Goal: Transaction & Acquisition: Book appointment/travel/reservation

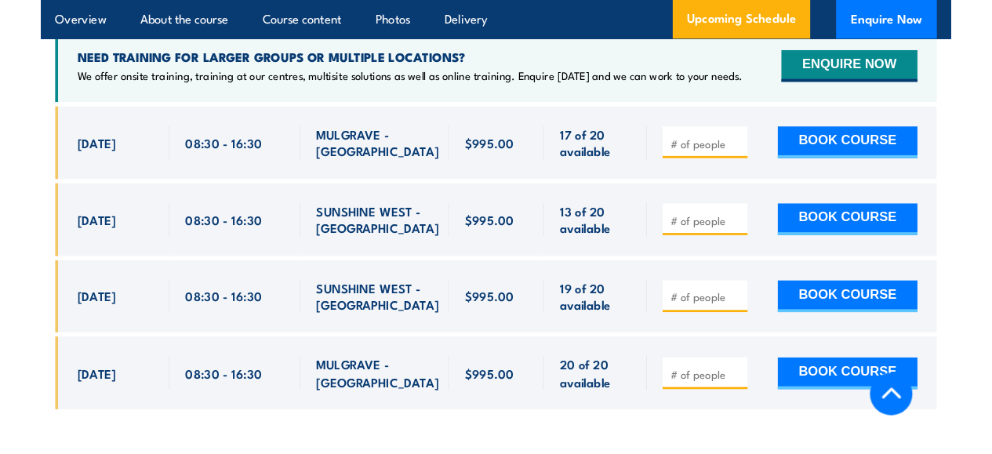
scroll to position [2897, 0]
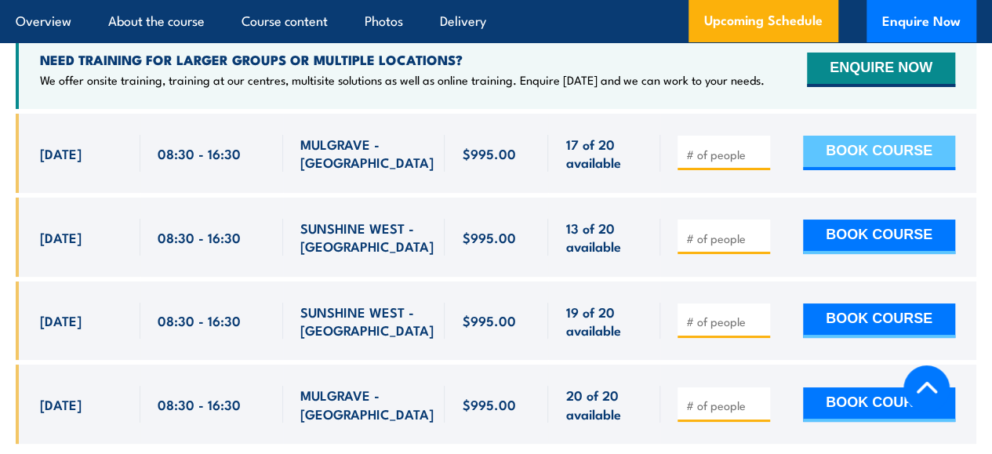
click at [847, 170] on button "BOOK COURSE" at bounding box center [879, 153] width 152 height 35
click at [722, 162] on input "number" at bounding box center [725, 155] width 78 height 16
type input "1"
click at [824, 169] on button "BOOK COURSE" at bounding box center [879, 153] width 152 height 35
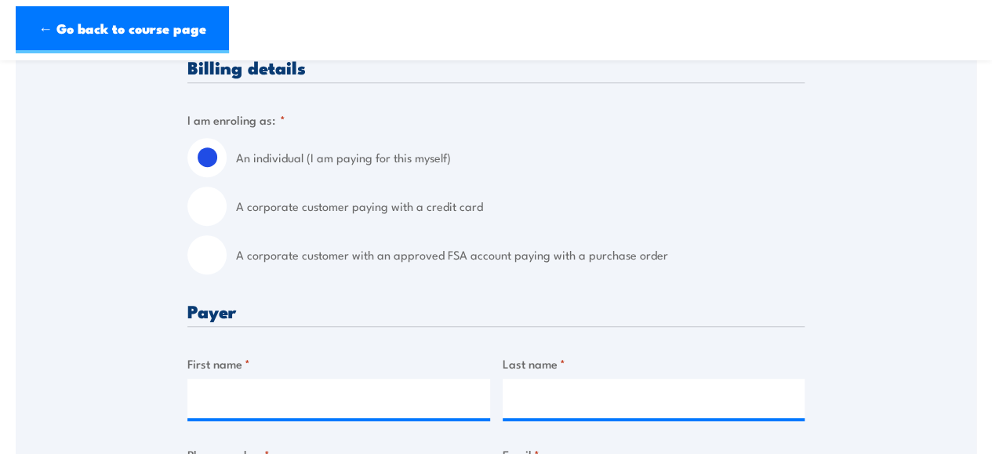
scroll to position [411, 0]
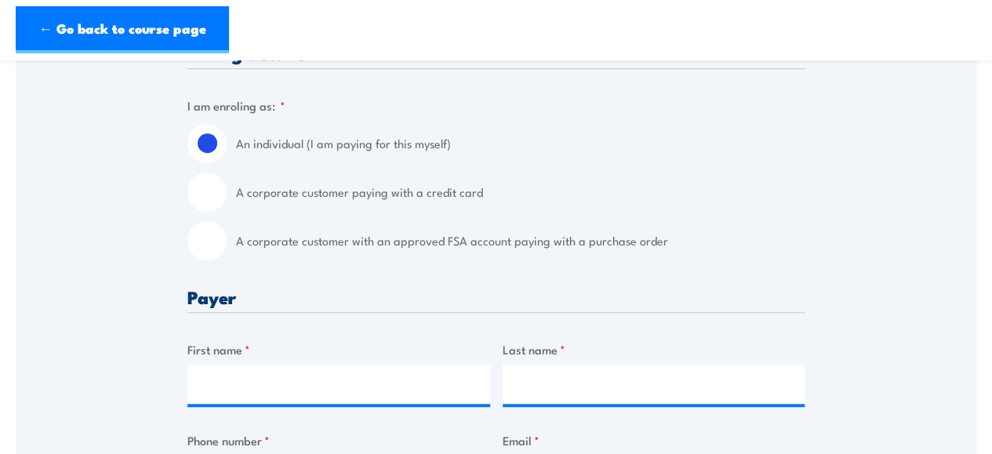
click at [209, 196] on input "A corporate customer paying with a credit card" at bounding box center [206, 192] width 39 height 39
radio input "true"
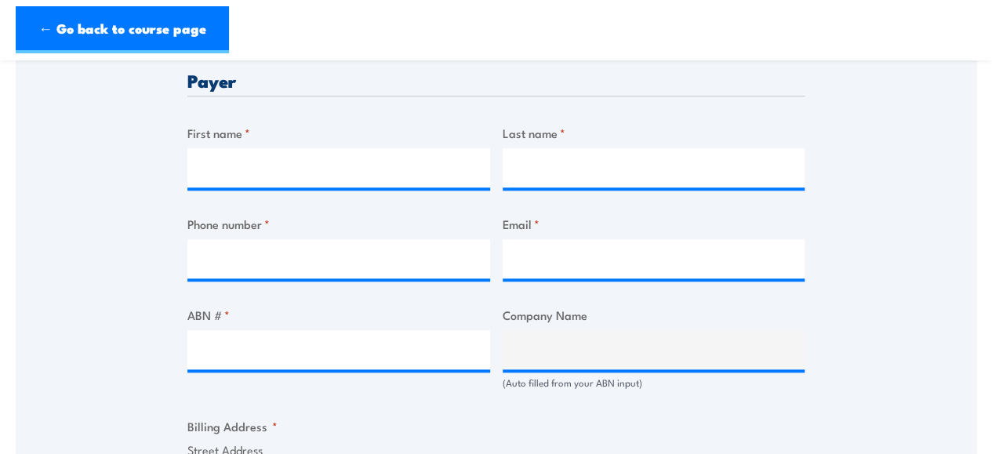
scroll to position [791, 0]
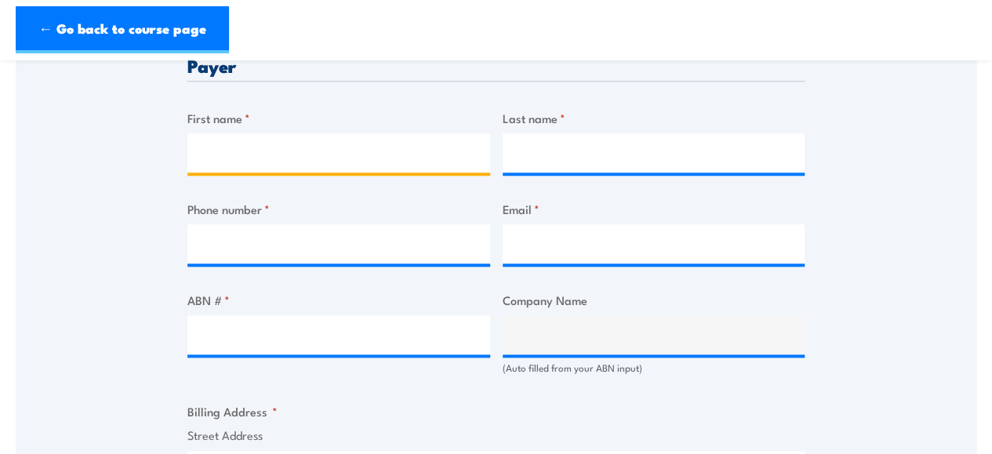
click at [402, 156] on input "First name *" at bounding box center [338, 152] width 303 height 39
paste input "Evan Walsh"
type input "Evan Walsh"
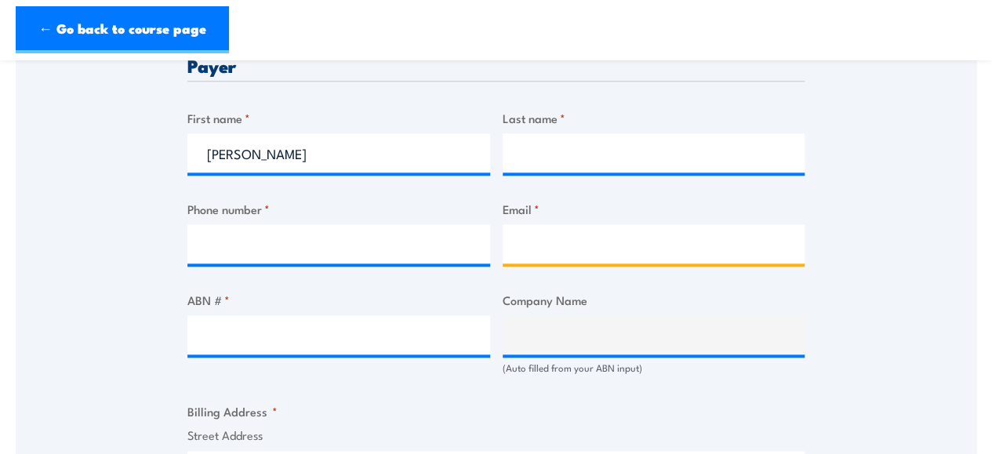
click at [555, 239] on input "Email *" at bounding box center [654, 243] width 303 height 39
paste input "evan.walsh@autogeneral.com.au"
type input "evan.walsh@autogeneral.com.au"
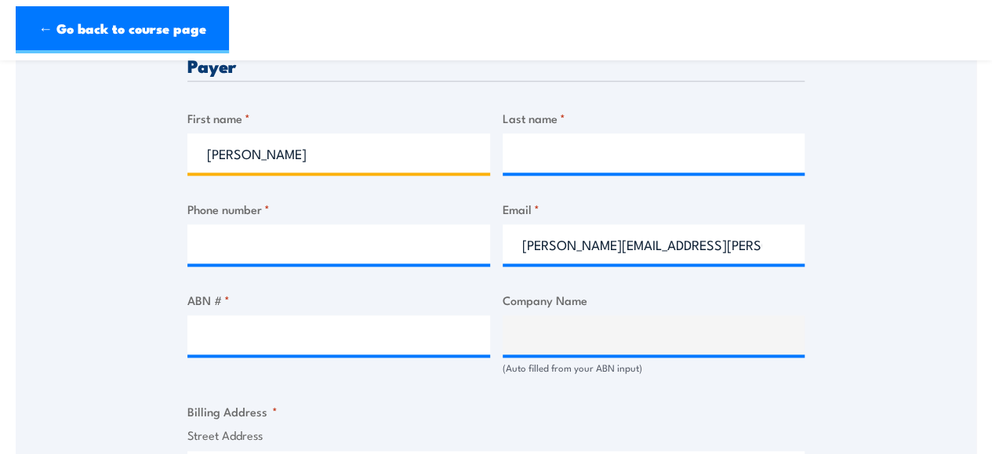
drag, startPoint x: 329, startPoint y: 145, endPoint x: 240, endPoint y: 143, distance: 89.4
click at [240, 143] on input "Evan Walsh" at bounding box center [338, 152] width 303 height 39
type input "Evan"
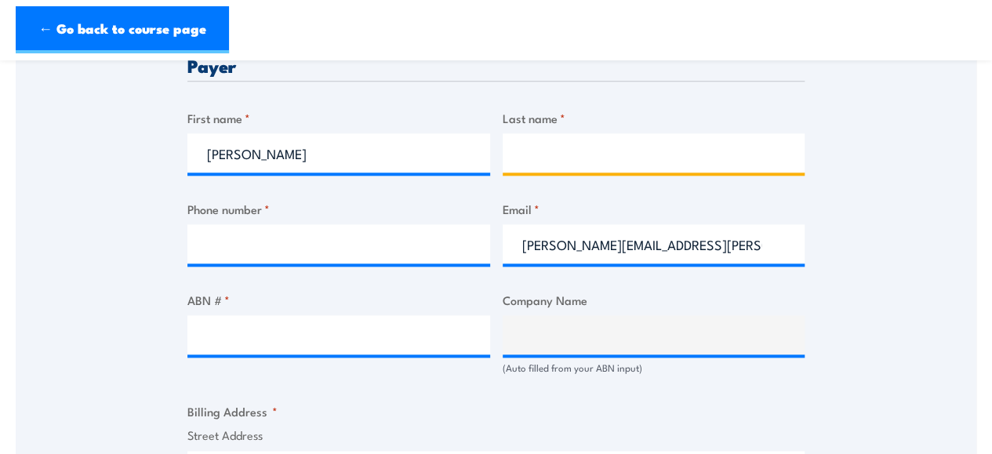
click at [599, 161] on input "Last name *" at bounding box center [654, 152] width 303 height 39
paste input "Walsh"
type input "Walsh"
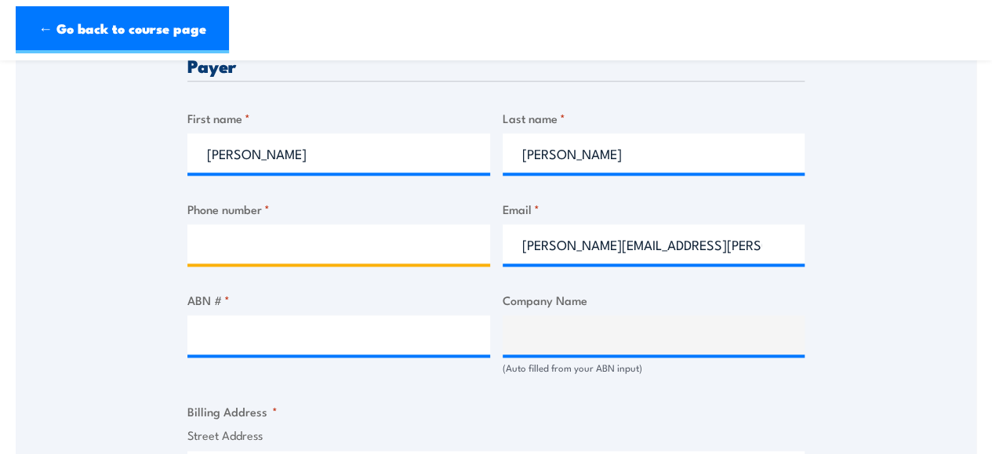
click at [292, 233] on input "Phone number *" at bounding box center [338, 243] width 303 height 39
paste input "0455 544 069"
type input "0455 544 069"
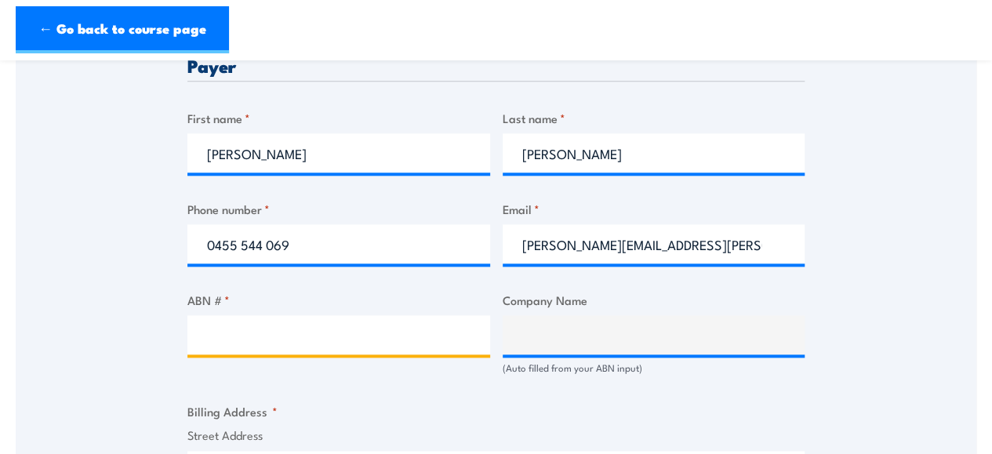
click at [276, 348] on input "ABN # *" at bounding box center [338, 334] width 303 height 39
paste input "T8TWQ7ZFC8"
type input "T8TWQ7ZFC8"
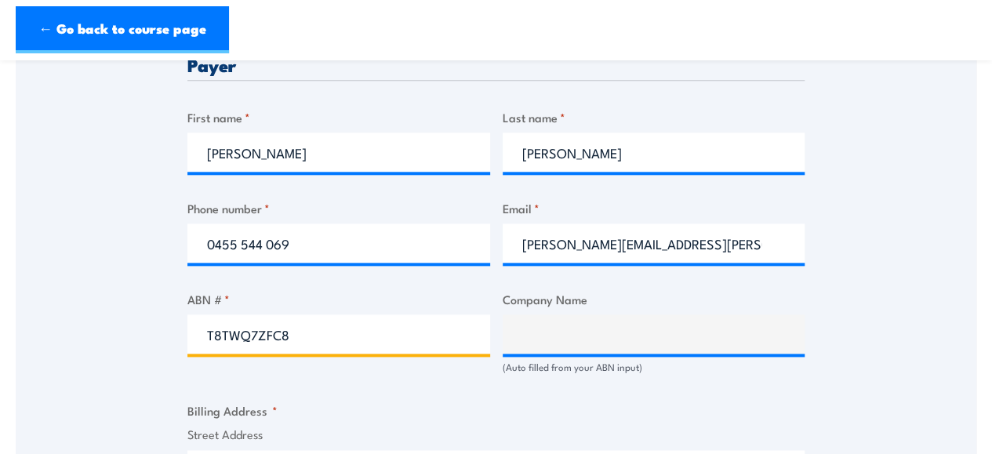
drag, startPoint x: 411, startPoint y: 336, endPoint x: 155, endPoint y: 289, distance: 259.8
click at [155, 289] on div "Speak to a specialist CALL 1300 885 530 CALL 1300 885 530 " * " indicates requi…" at bounding box center [496, 330] width 961 height 1663
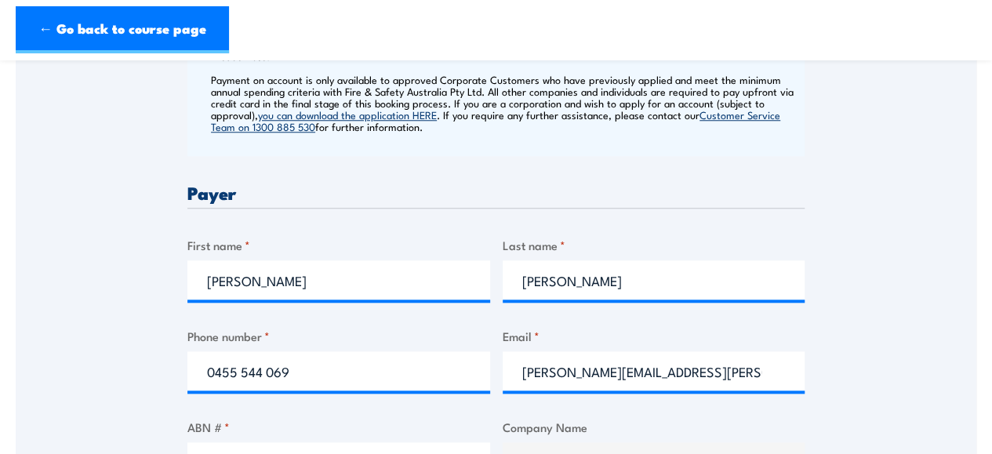
scroll to position [659, 0]
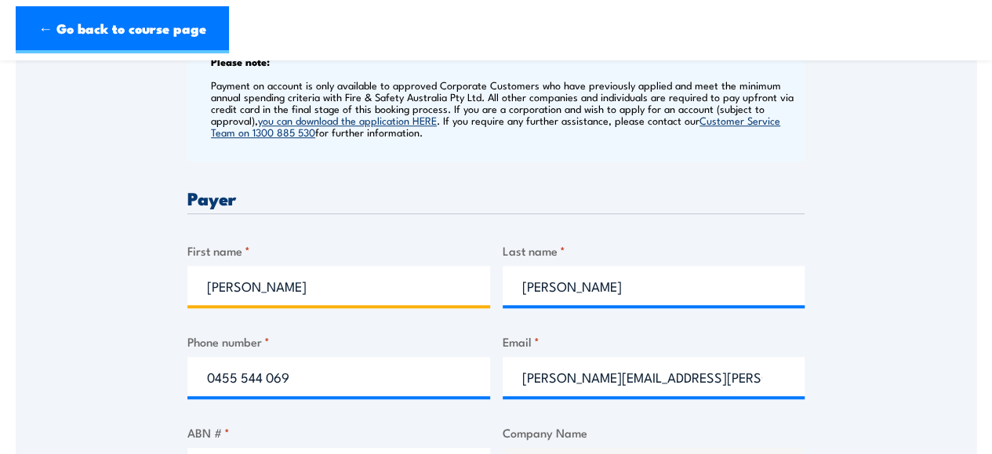
drag, startPoint x: 295, startPoint y: 296, endPoint x: 136, endPoint y: 275, distance: 159.7
type input "Lea"
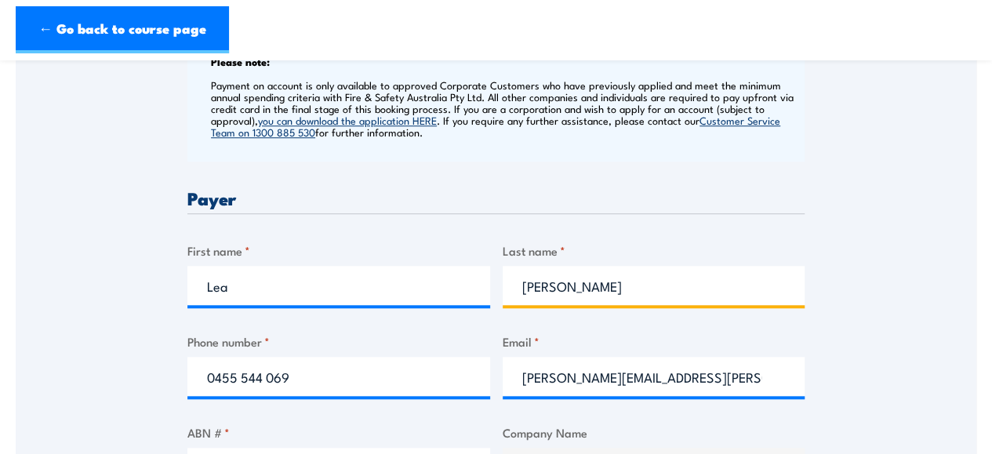
drag, startPoint x: 571, startPoint y: 285, endPoint x: 337, endPoint y: 235, distance: 239.1
type input "Baxter"
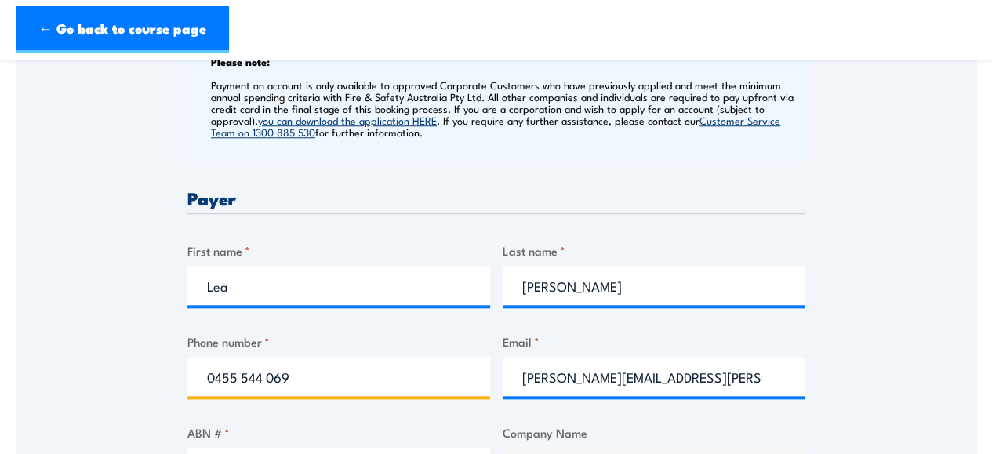
drag, startPoint x: 300, startPoint y: 395, endPoint x: 126, endPoint y: 358, distance: 178.0
type input "0418821259"
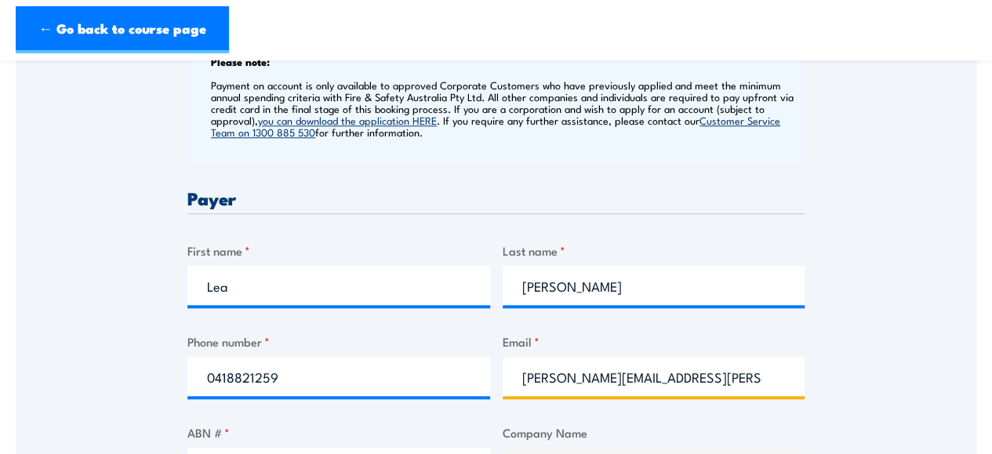
drag, startPoint x: 744, startPoint y: 379, endPoint x: 392, endPoint y: 325, distance: 355.5
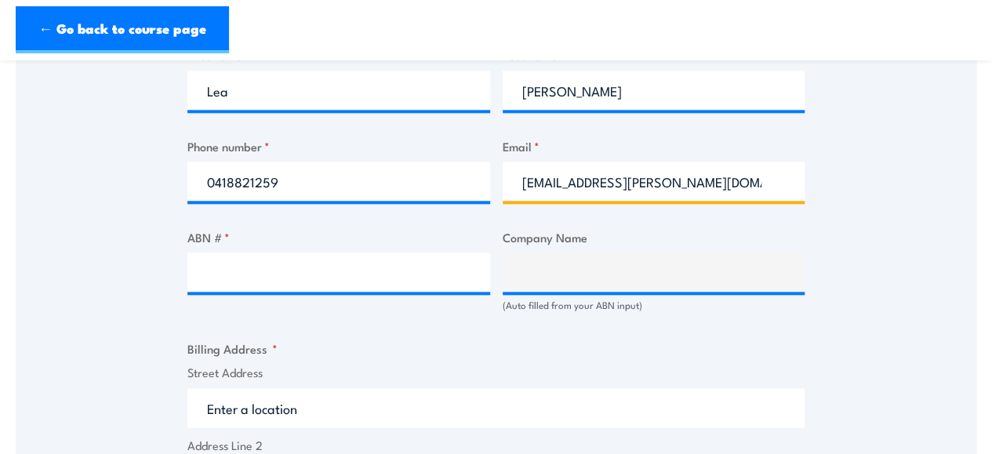
scroll to position [841, 0]
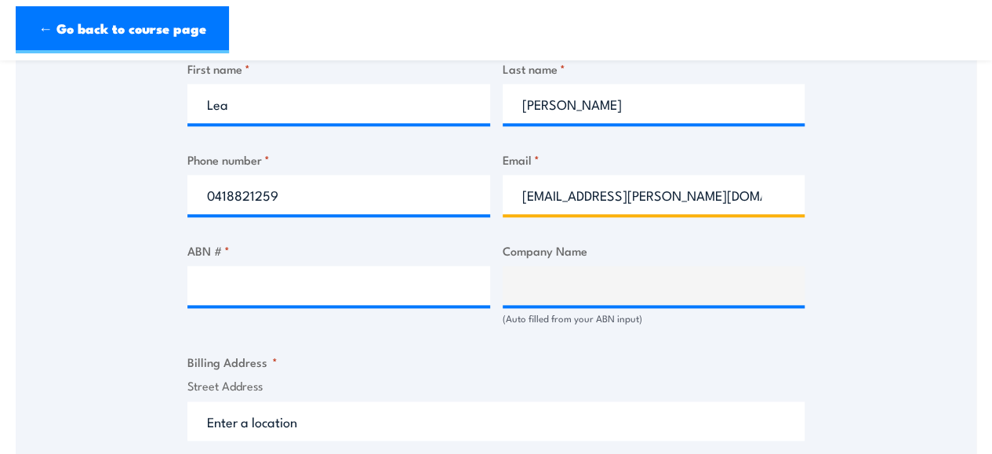
type input "lea.baxter@autogeneral.com.au"
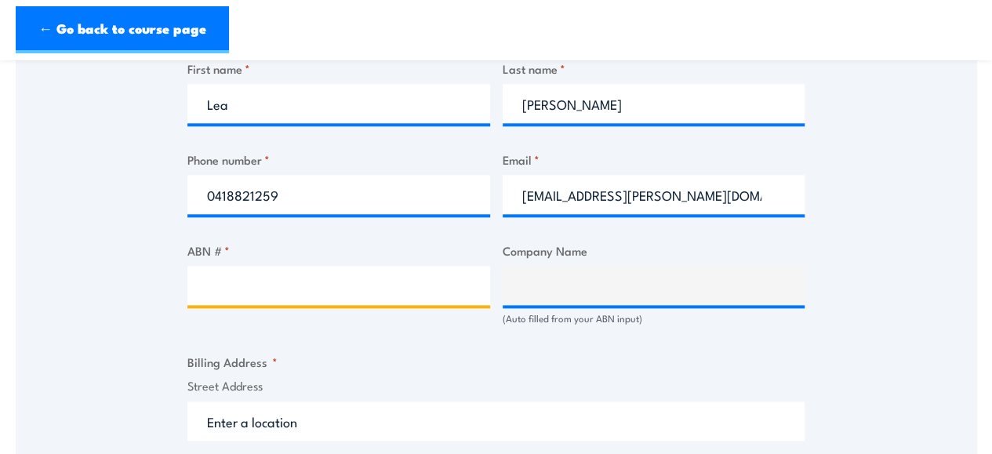
click at [411, 280] on input "ABN # *" at bounding box center [338, 285] width 303 height 39
paste input "84 086 321 459"
type input "84 086 321 459"
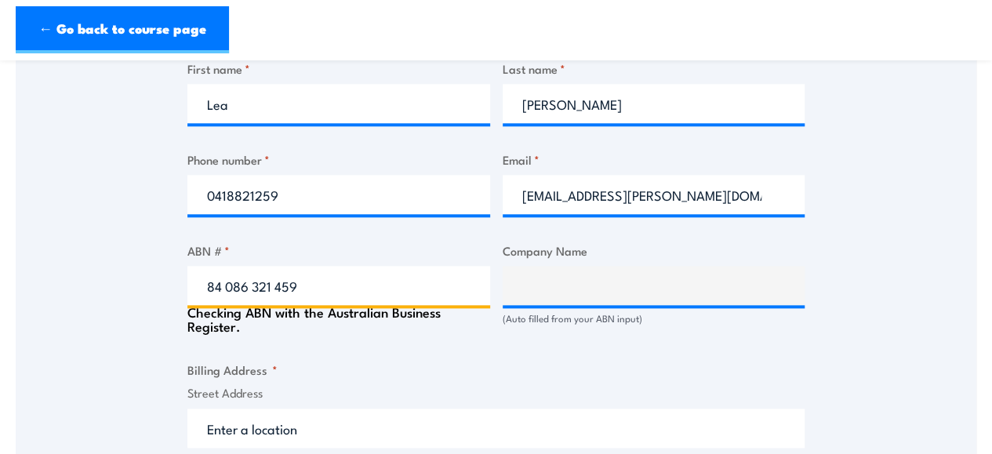
type input "AUTO & GENERAL HOLDINGS PTY LTD"
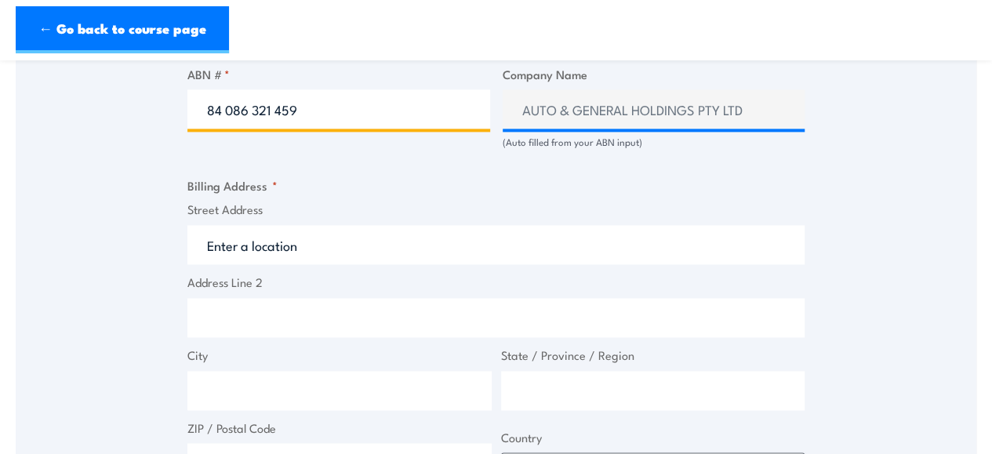
scroll to position [1123, 0]
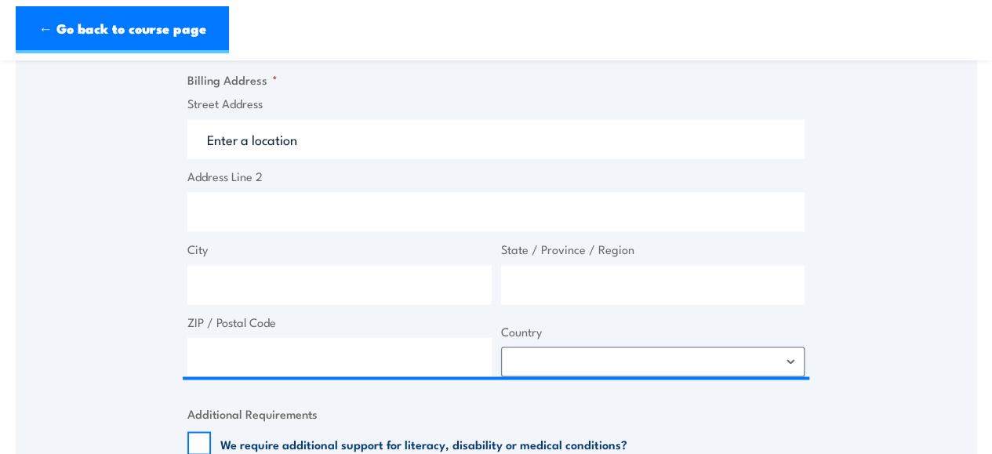
type input "84 086 321 459"
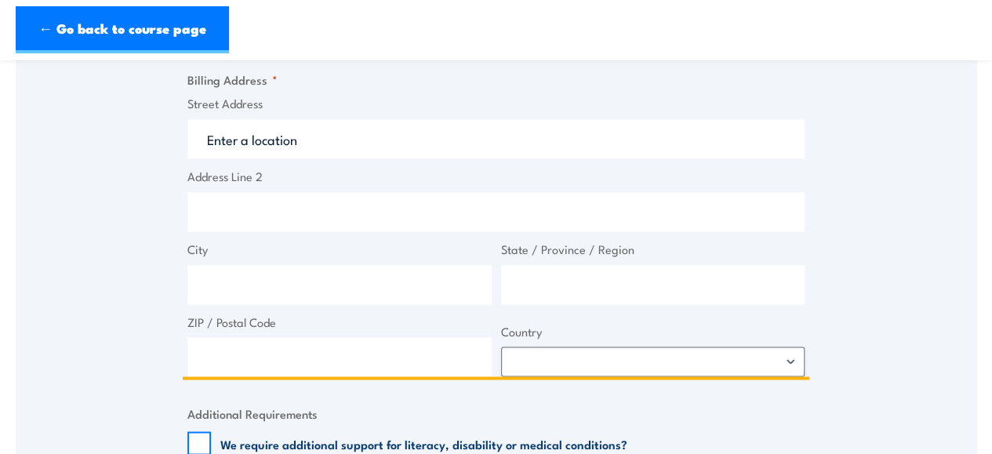
click at [271, 145] on input "Street Address" at bounding box center [495, 138] width 617 height 39
paste input "9 Sherwood Rd, Toowong QLD 4066"
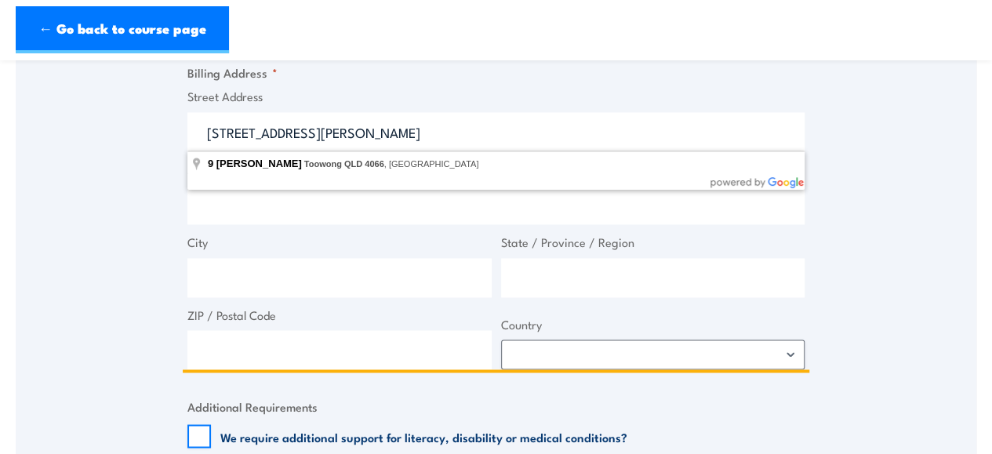
scroll to position [1131, 0]
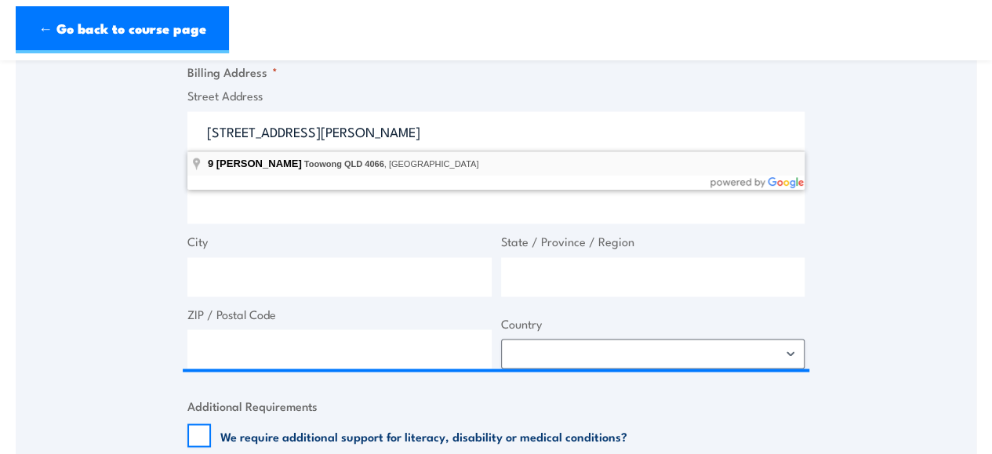
type input "9 Sherwood Rd, Toowong QLD 4066, Australia"
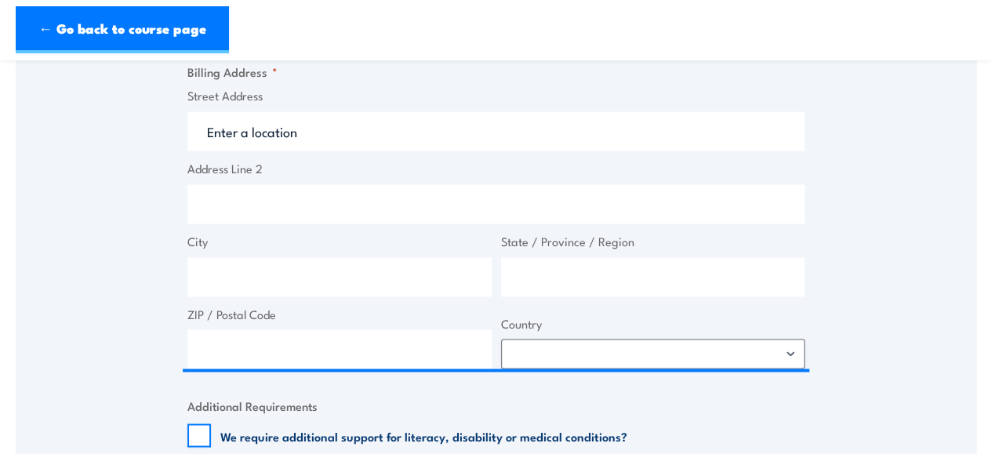
type input "9 Sherwood Rd"
type input "Toowong"
type input "Queensland"
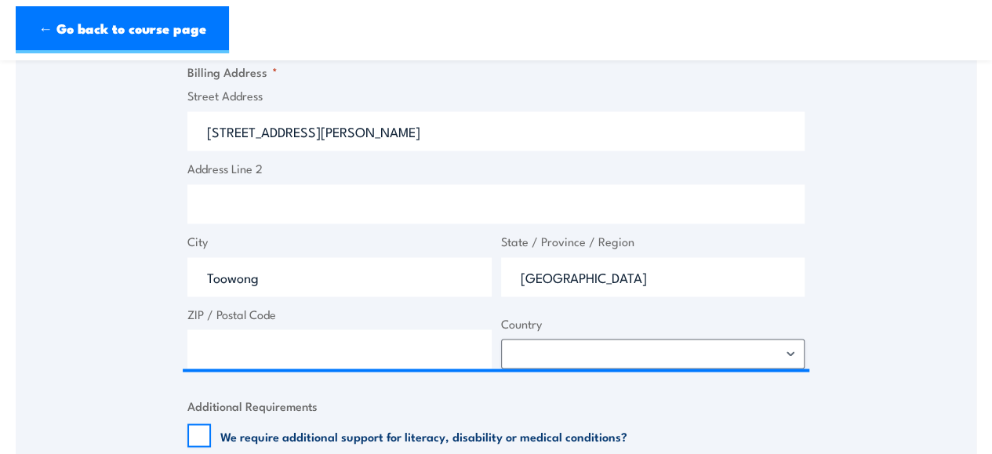
type input "4066"
select select "Australia"
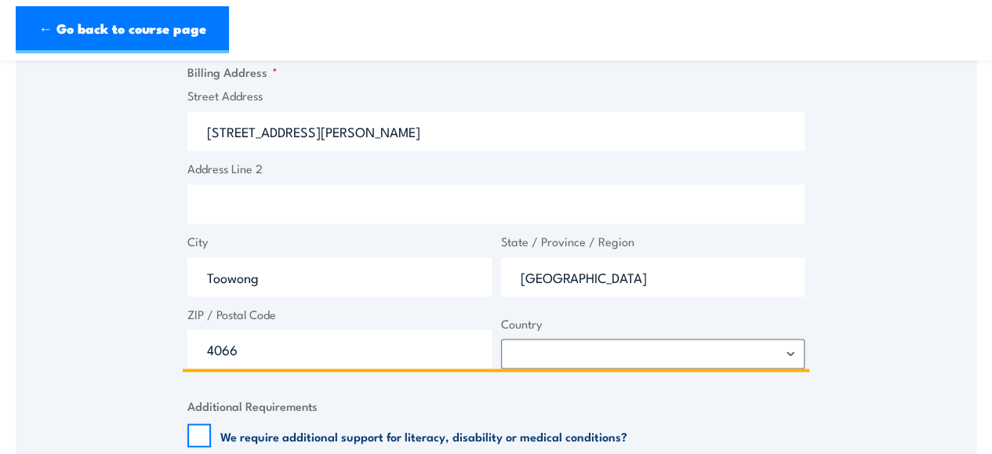
click at [284, 197] on input "Address Line 2" at bounding box center [495, 203] width 617 height 39
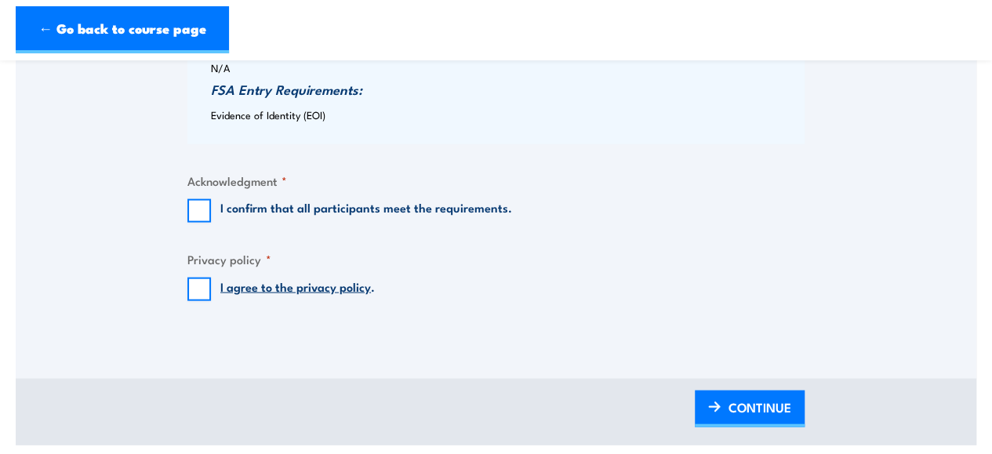
scroll to position [1620, 0]
type input "Level 13, Toowong Tower"
click at [203, 208] on input "I confirm that all participants meet the requirements." at bounding box center [199, 210] width 24 height 24
checkbox input "true"
click at [205, 286] on input "I agree to the privacy policy ." at bounding box center [199, 289] width 24 height 24
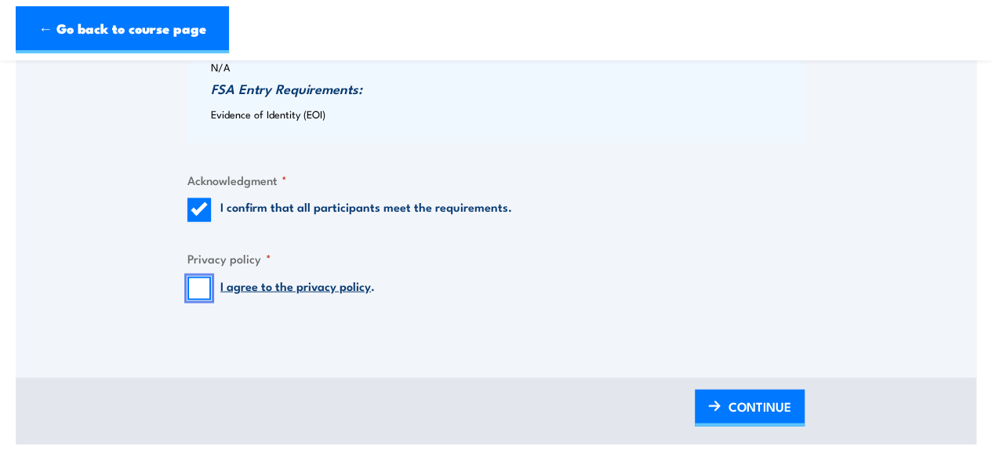
checkbox input "true"
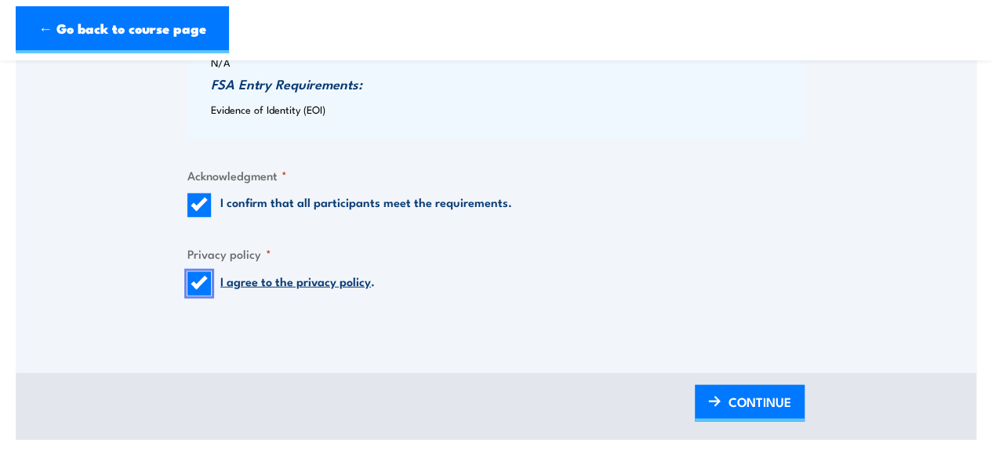
scroll to position [1790, 0]
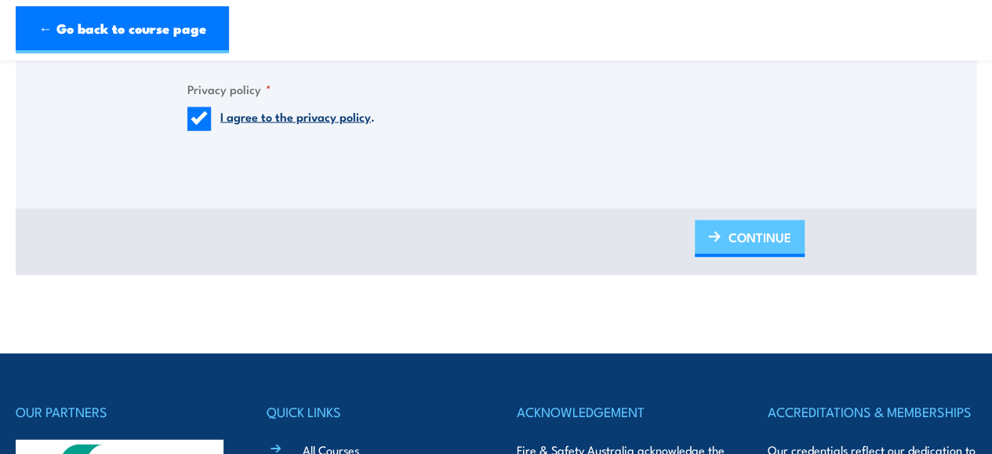
click at [746, 236] on span "CONTINUE" at bounding box center [760, 237] width 63 height 42
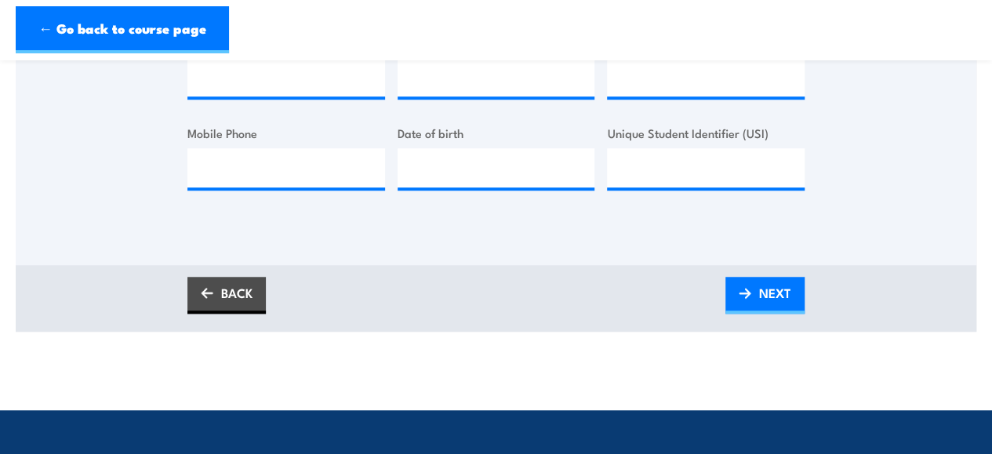
scroll to position [419, 0]
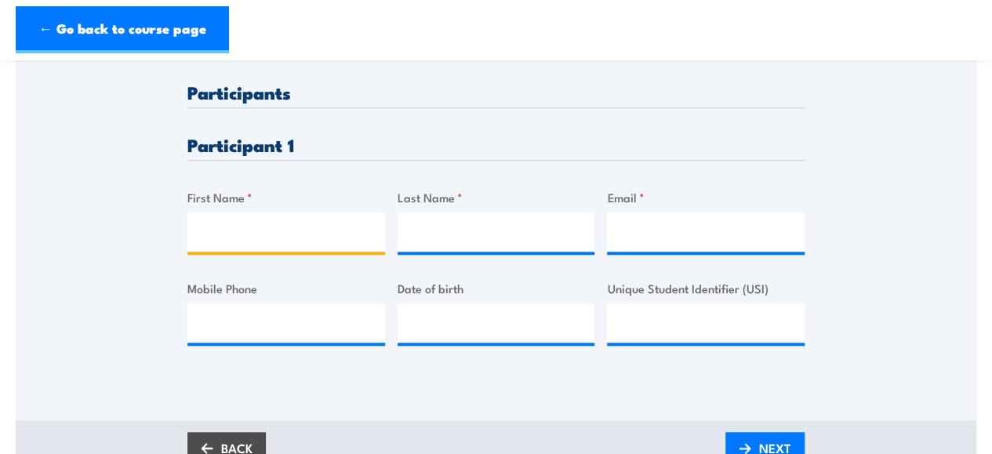
click at [276, 246] on input "First Name *" at bounding box center [286, 232] width 198 height 39
type input "Evan"
click at [413, 224] on input "Last Name *" at bounding box center [497, 232] width 198 height 39
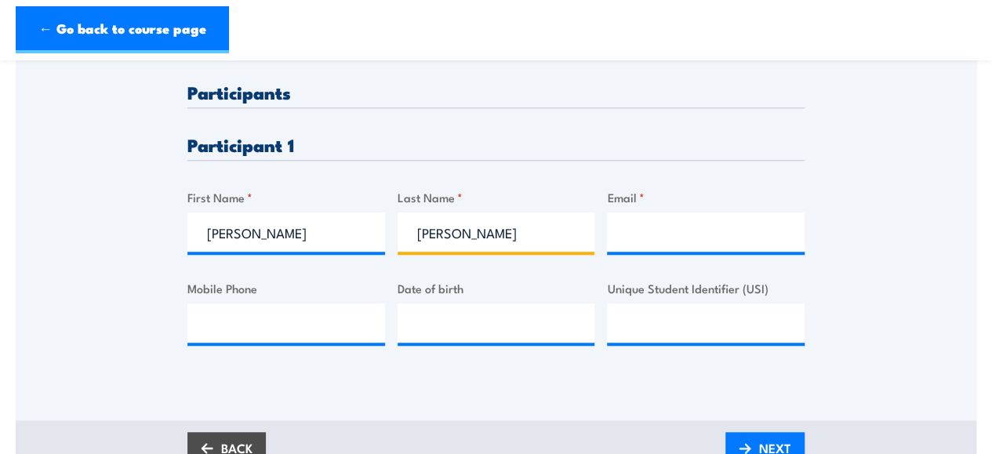
type input "Walsh"
click at [573, 412] on div "Please provide names and contact details for each of the participants below. No…" at bounding box center [496, 146] width 961 height 548
click at [676, 231] on input "Email *" at bounding box center [706, 232] width 198 height 39
paste input "evan.walsh@autogeneral.com.au"
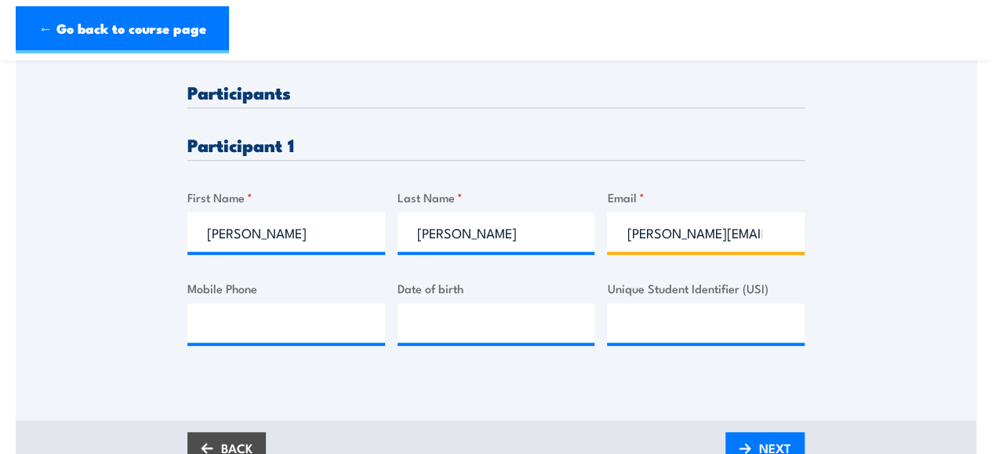
scroll to position [0, 58]
type input "evan.walsh@autogeneral.com.au"
click at [540, 327] on input "__/__/____" at bounding box center [497, 323] width 198 height 39
paste input "28/05/1994"
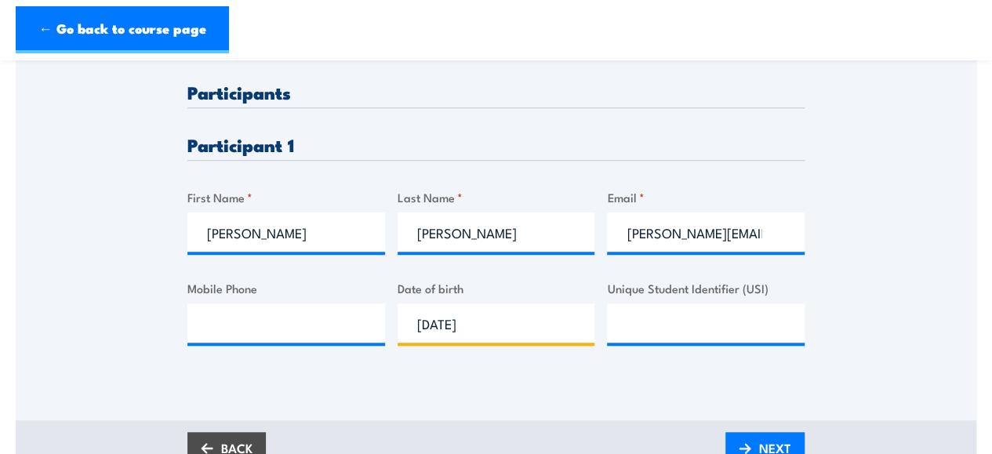
type input "28/05/1994"
click at [283, 310] on input "Mobile Phone" at bounding box center [286, 323] width 198 height 39
paste input "0455 544 069"
type input "0455 544 069"
click at [667, 315] on input "Unique Student Identifier (USI)" at bounding box center [706, 323] width 198 height 39
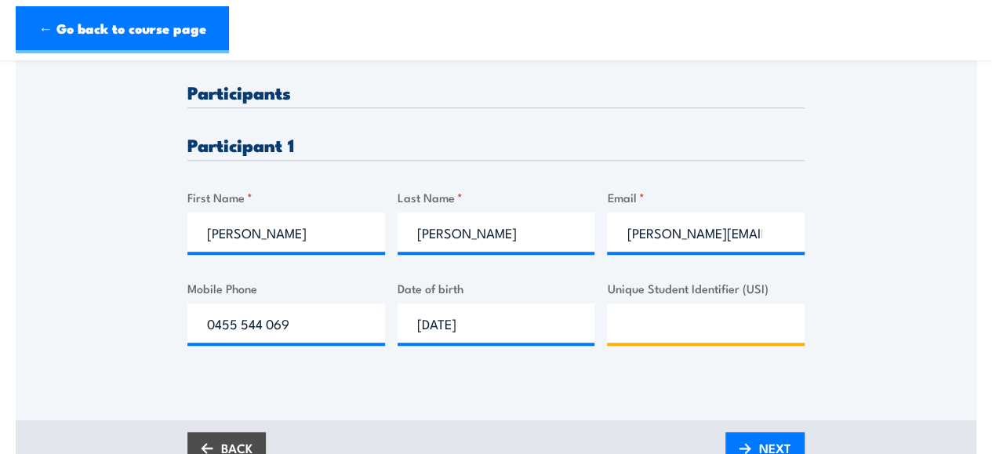
paste input "T8TWQ7ZFC8"
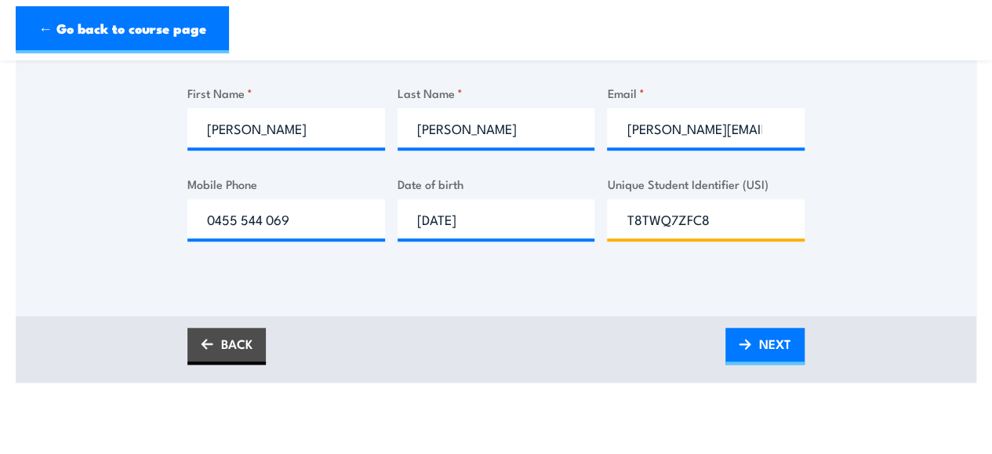
scroll to position [524, 0]
type input "T8TWQ7ZFC8"
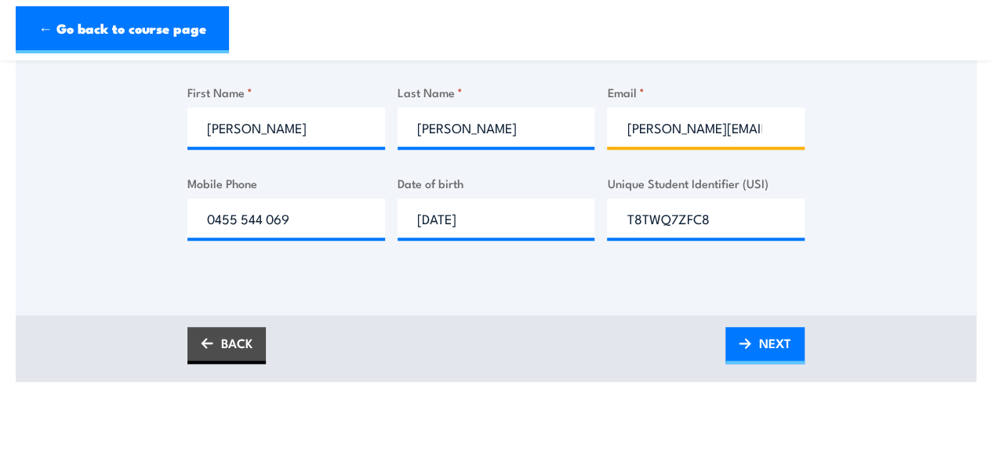
click at [737, 127] on input "evan.walsh@autogeneral.com.au" at bounding box center [706, 126] width 198 height 39
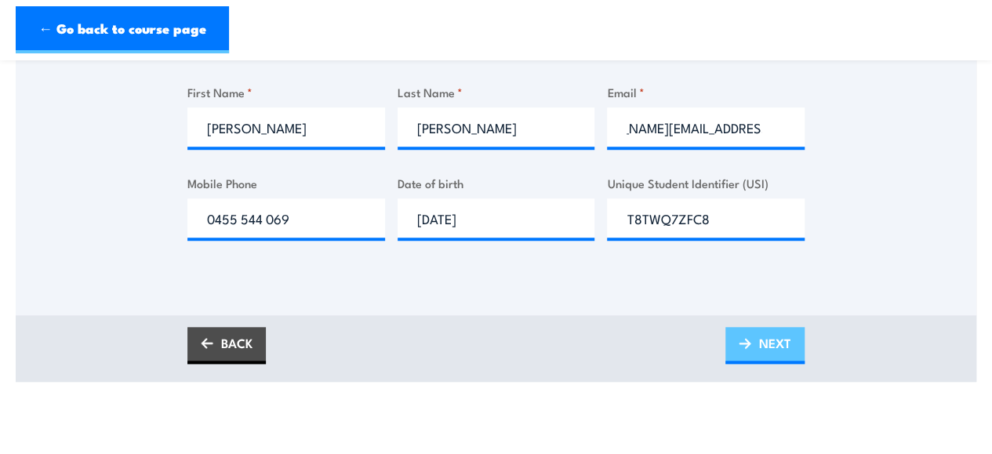
click at [747, 354] on link "NEXT" at bounding box center [764, 345] width 79 height 37
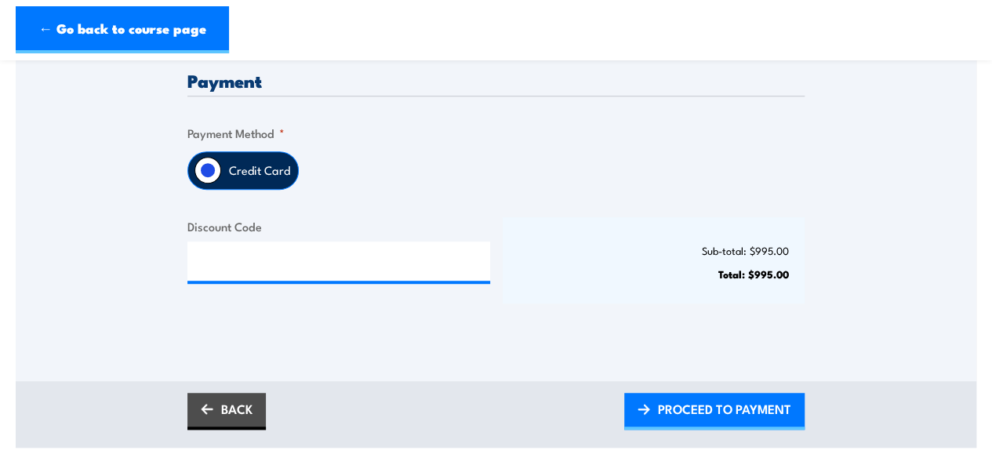
scroll to position [408, 0]
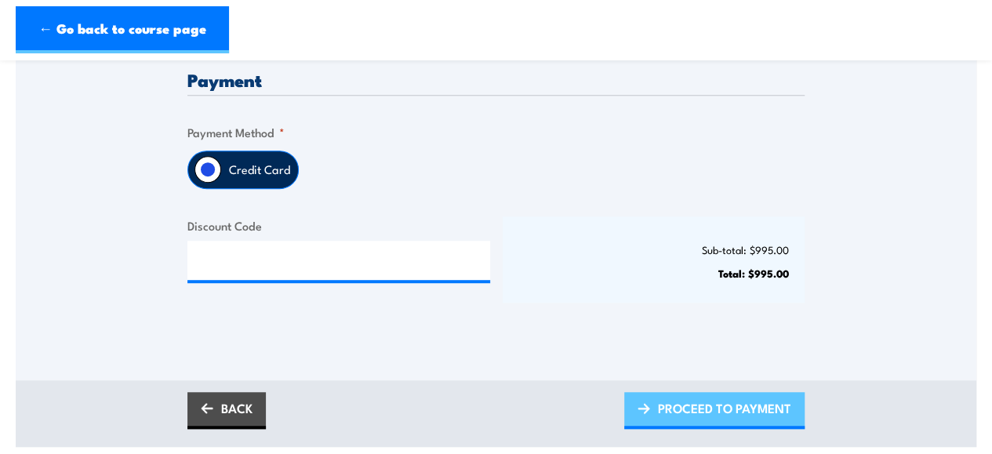
click at [708, 413] on span "PROCEED TO PAYMENT" at bounding box center [724, 408] width 133 height 42
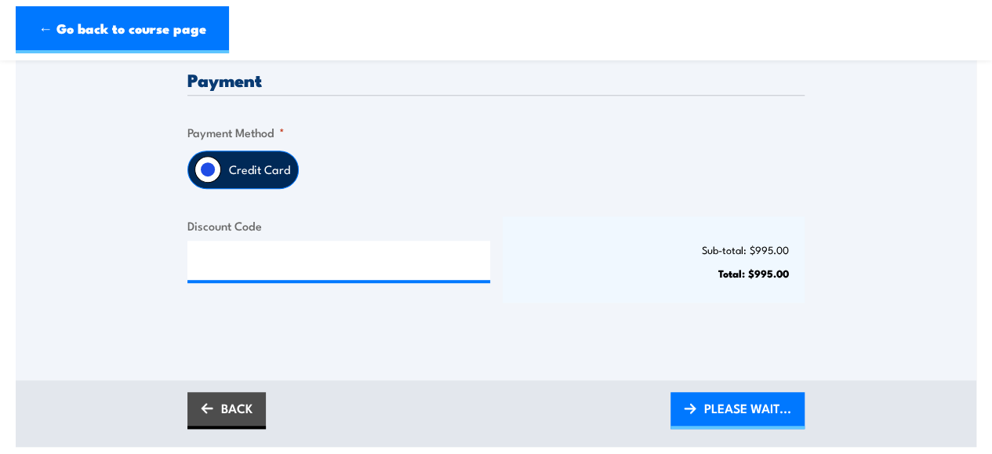
scroll to position [516, 0]
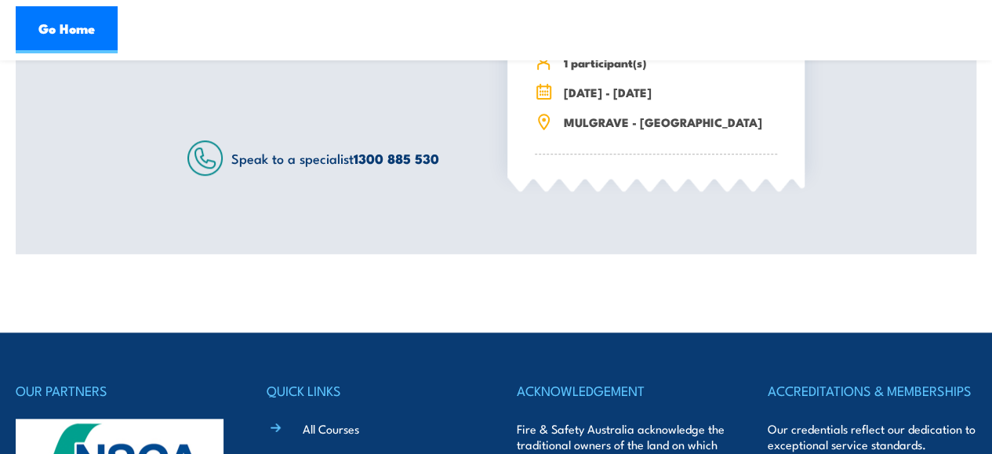
scroll to position [722, 0]
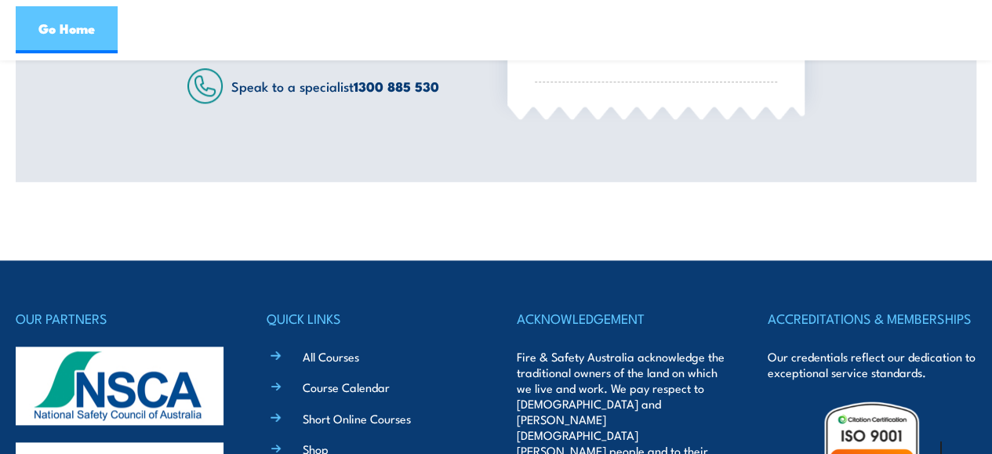
click at [84, 21] on link "Go Home" at bounding box center [67, 29] width 102 height 47
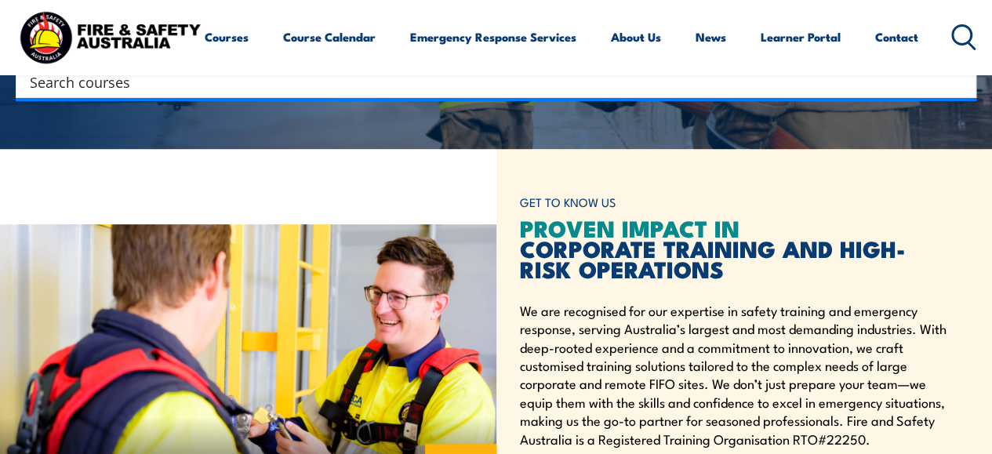
scroll to position [340, 0]
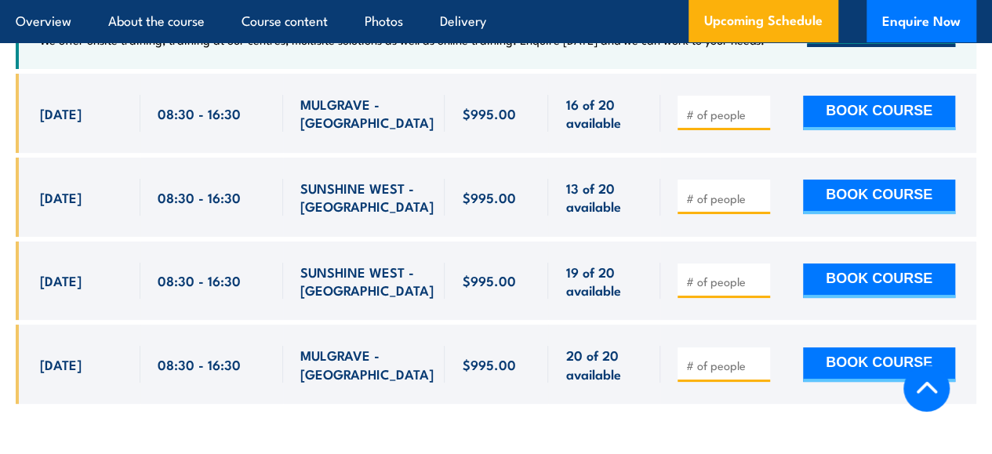
scroll to position [2950, 0]
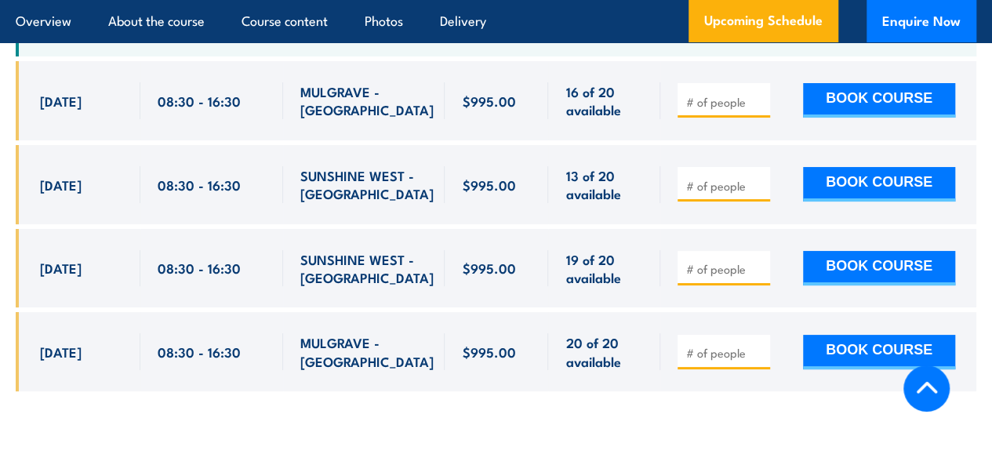
click at [747, 285] on div at bounding box center [724, 268] width 93 height 35
click at [733, 277] on input "number" at bounding box center [725, 269] width 78 height 16
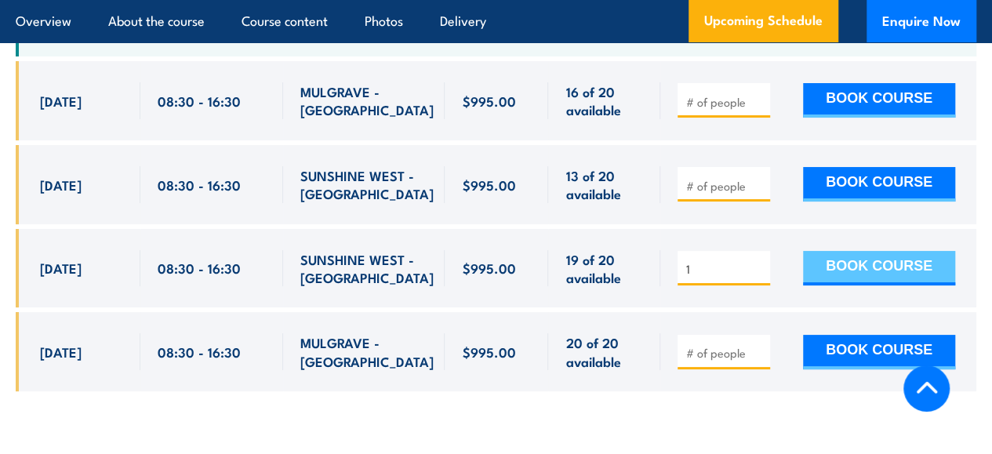
type input "1"
click at [867, 285] on button "BOOK COURSE" at bounding box center [879, 268] width 152 height 35
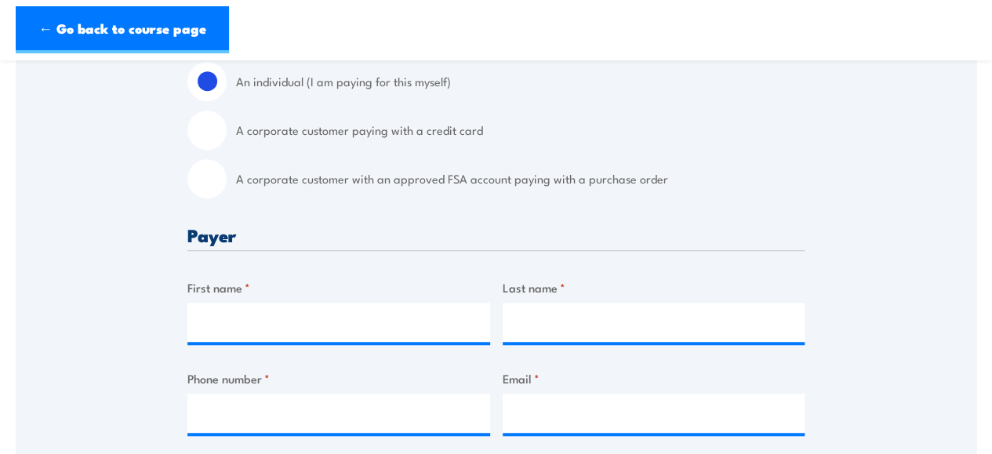
scroll to position [480, 0]
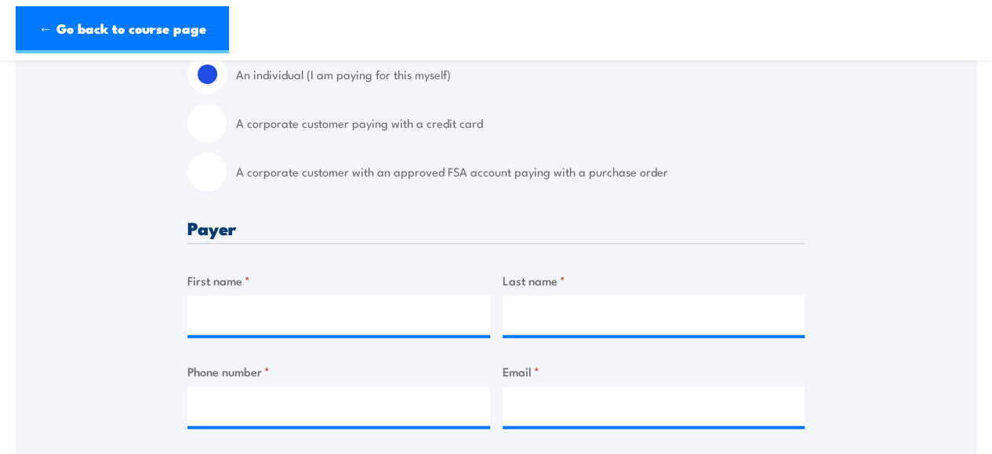
click at [209, 131] on input "A corporate customer paying with a credit card" at bounding box center [206, 123] width 39 height 39
radio input "true"
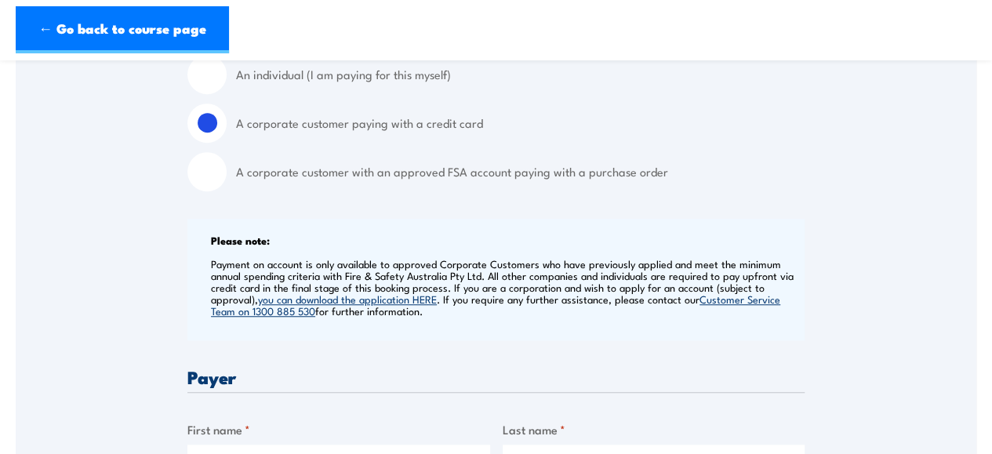
scroll to position [764, 0]
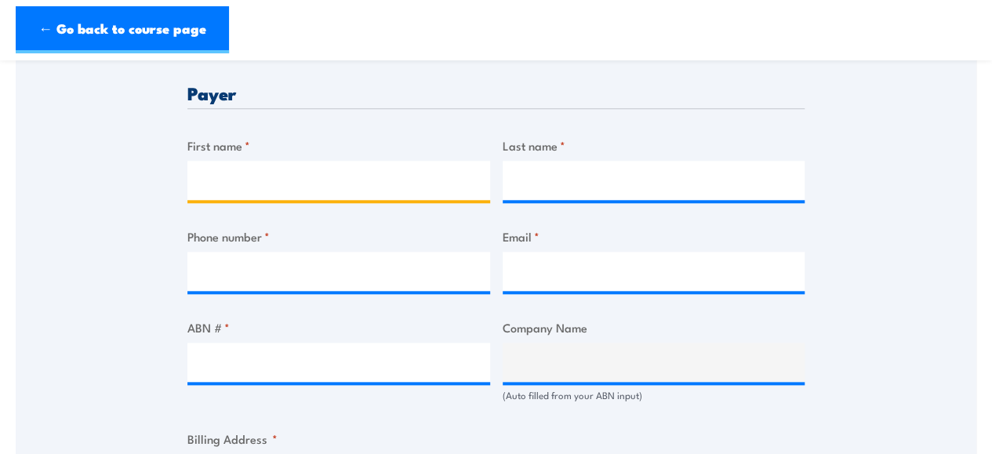
click at [347, 191] on input "First name *" at bounding box center [338, 180] width 303 height 39
type input "Lea"
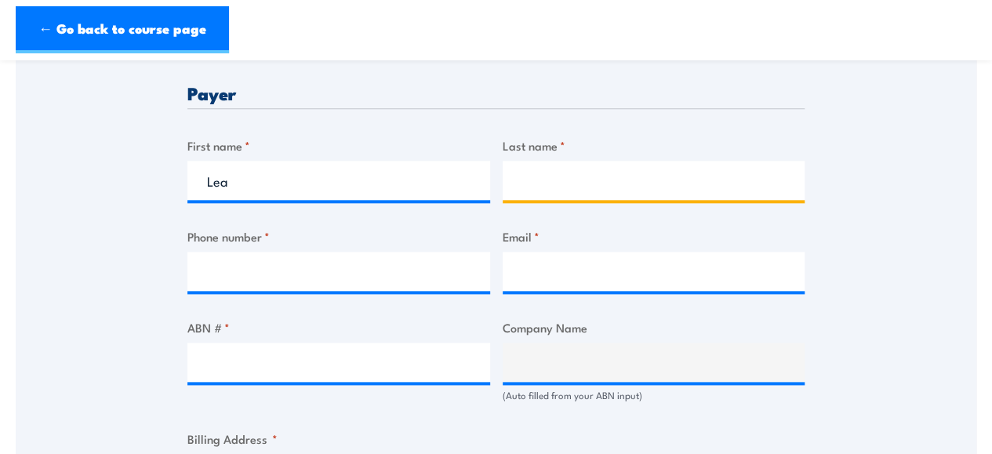
click at [530, 190] on input "Last name *" at bounding box center [654, 180] width 303 height 39
type input "Baxter"
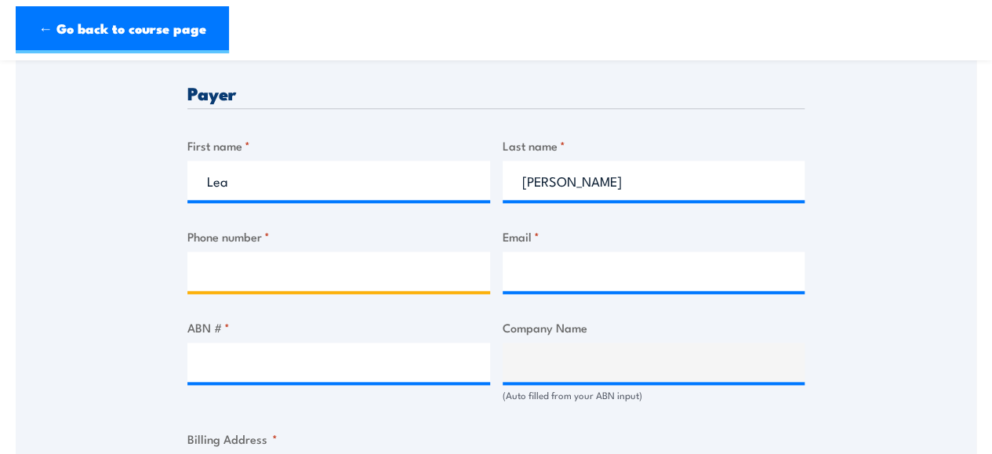
click at [450, 255] on input "Phone number *" at bounding box center [338, 271] width 303 height 39
type input "0418821259"
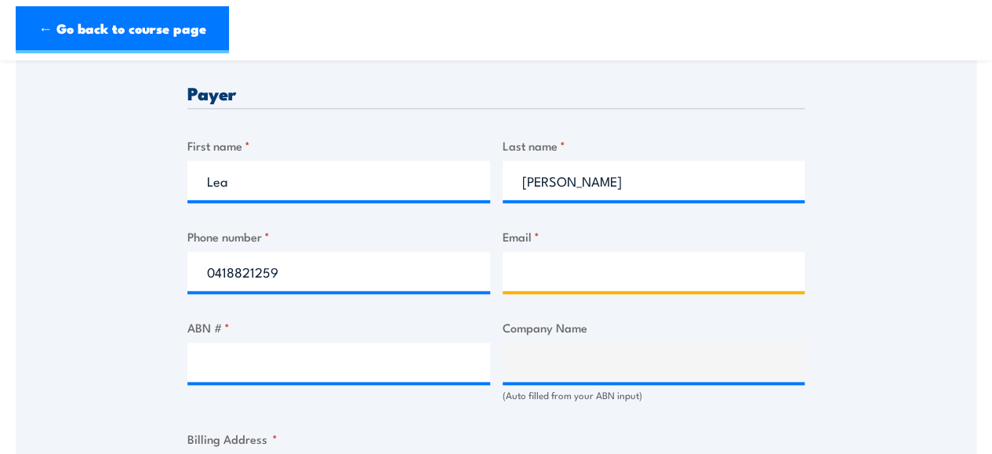
click at [549, 276] on input "Email *" at bounding box center [654, 271] width 303 height 39
type input "lea.baxter@autogeneral.com.au"
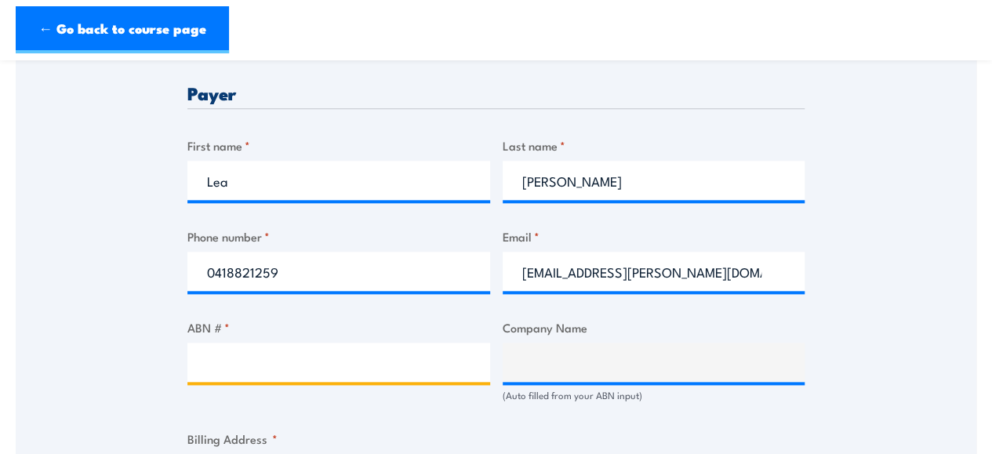
click at [362, 371] on input "ABN # *" at bounding box center [338, 362] width 303 height 39
paste input "84 086 321 459"
type input "84 086 321 459"
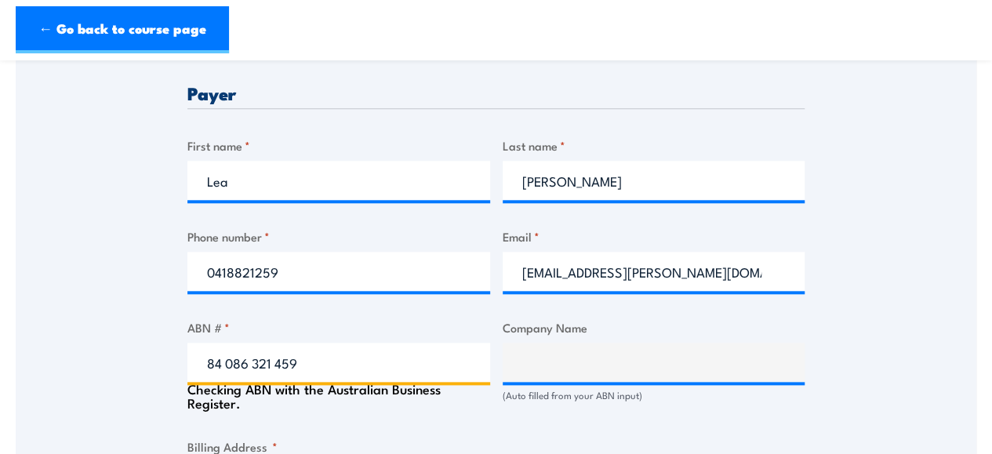
type input "AUTO & GENERAL HOLDINGS PTY LTD"
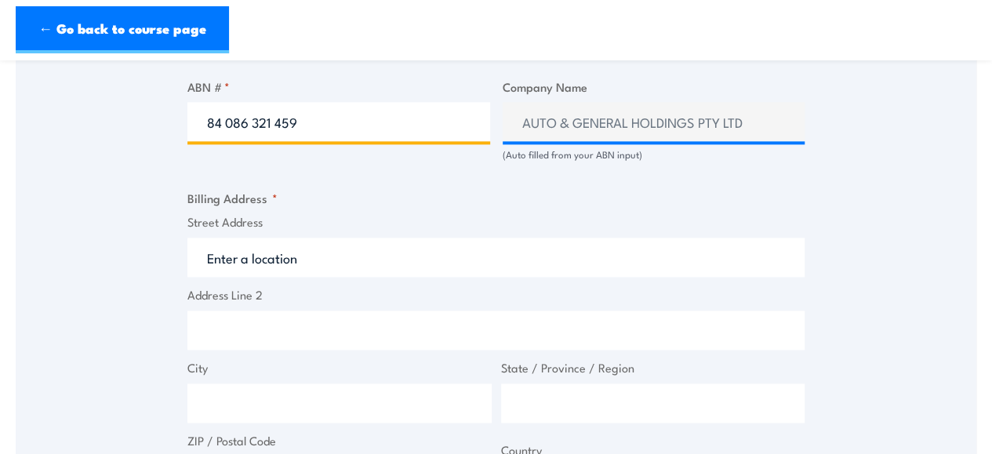
scroll to position [1020, 0]
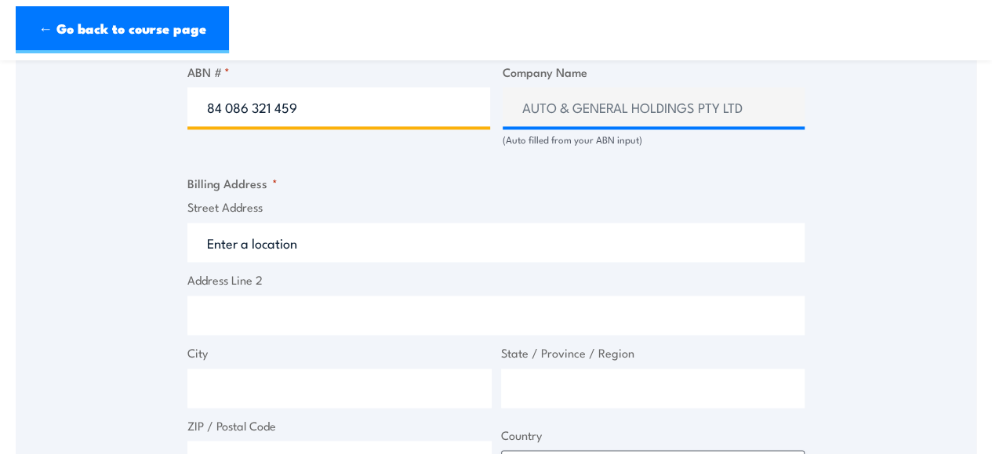
type input "84 086 321 459"
click at [355, 249] on input "Street Address" at bounding box center [495, 242] width 617 height 39
paste input "9 Sherwood Rd, Toowong QLD 4066"
type input "9 Sherwood Rd, Toowong QLD 4066"
click at [270, 322] on input "Address Line 2" at bounding box center [495, 315] width 617 height 39
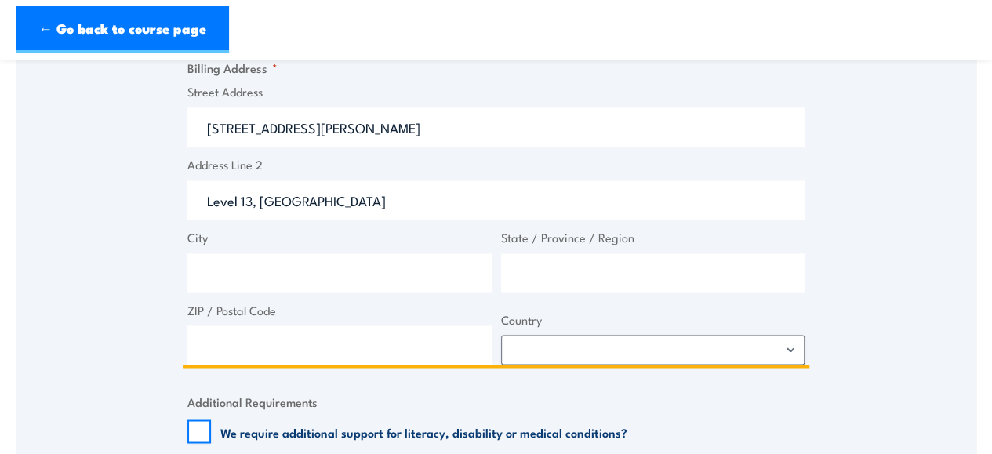
scroll to position [1136, 0]
type input "Level 13, Toowong Tower"
click at [296, 277] on input "City" at bounding box center [339, 272] width 304 height 39
type input "Brisbane"
click at [562, 278] on input "State / Province / Region" at bounding box center [653, 272] width 304 height 39
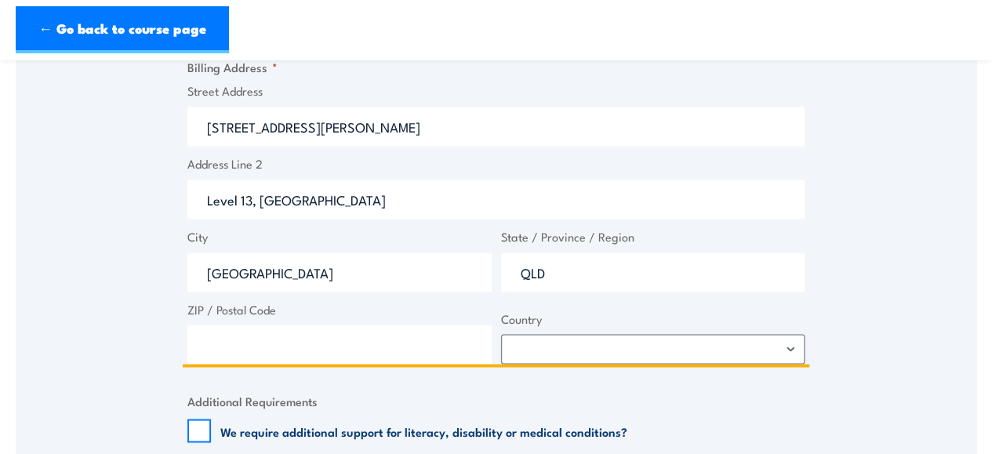
type input "QLD"
click at [433, 343] on input "ZIP / Postal Code" at bounding box center [339, 344] width 304 height 39
type input "4066"
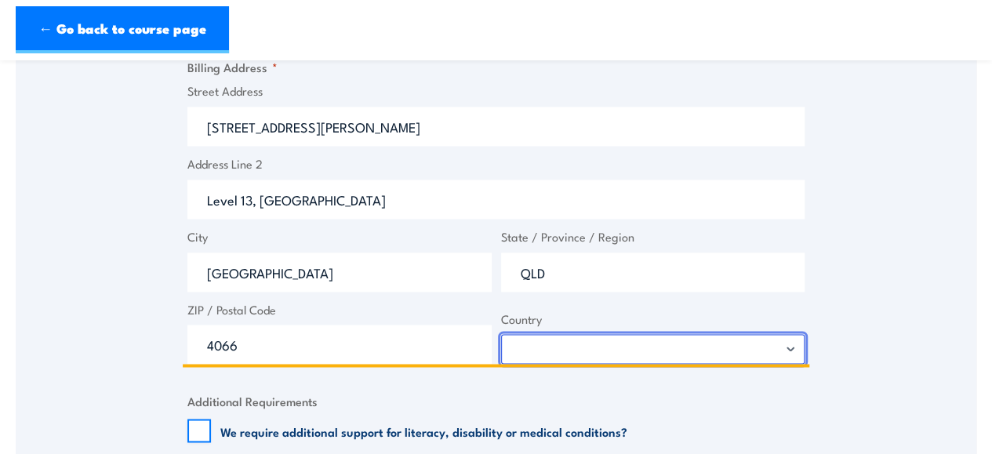
click at [513, 347] on select "Afghanistan Albania Algeria American Samoa Andorra Angola Anguilla Antarctica A…" at bounding box center [653, 349] width 304 height 30
select select "Australia"
click at [501, 334] on select "Afghanistan Albania Algeria American Samoa Andorra Angola Anguilla Antarctica A…" at bounding box center [653, 349] width 304 height 30
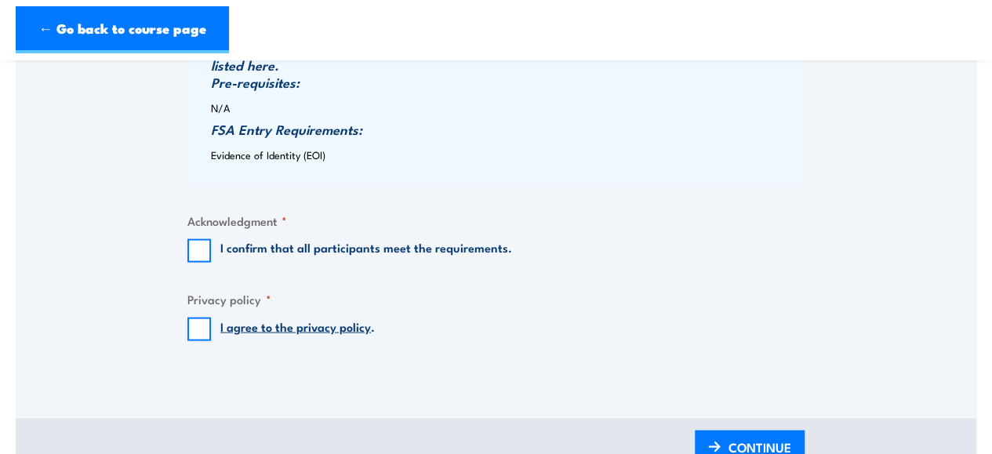
scroll to position [1581, 0]
click at [197, 252] on input "I confirm that all participants meet the requirements." at bounding box center [199, 250] width 24 height 24
checkbox input "true"
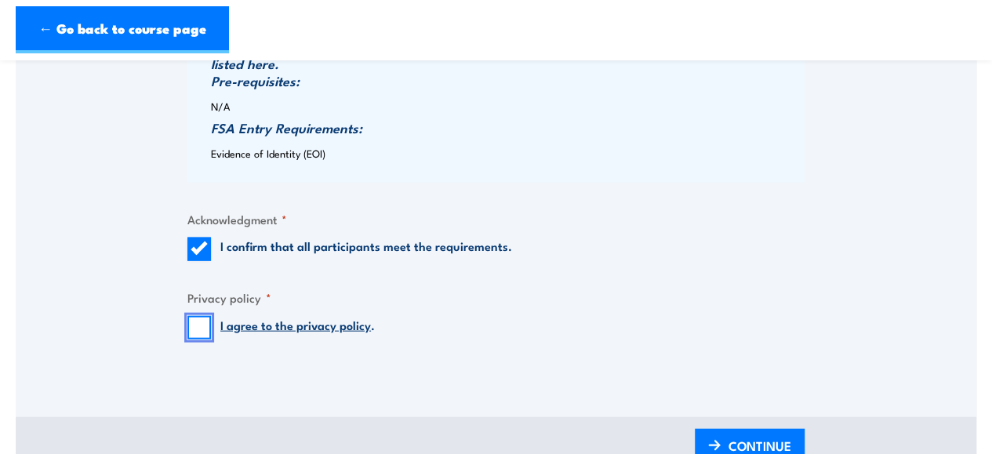
click at [195, 333] on input "I agree to the privacy policy ." at bounding box center [199, 328] width 24 height 24
checkbox input "true"
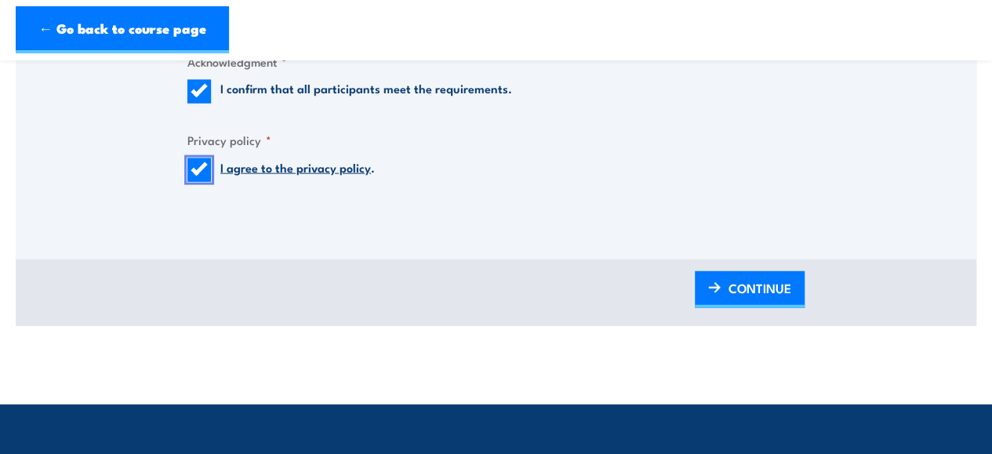
scroll to position [1777, 0]
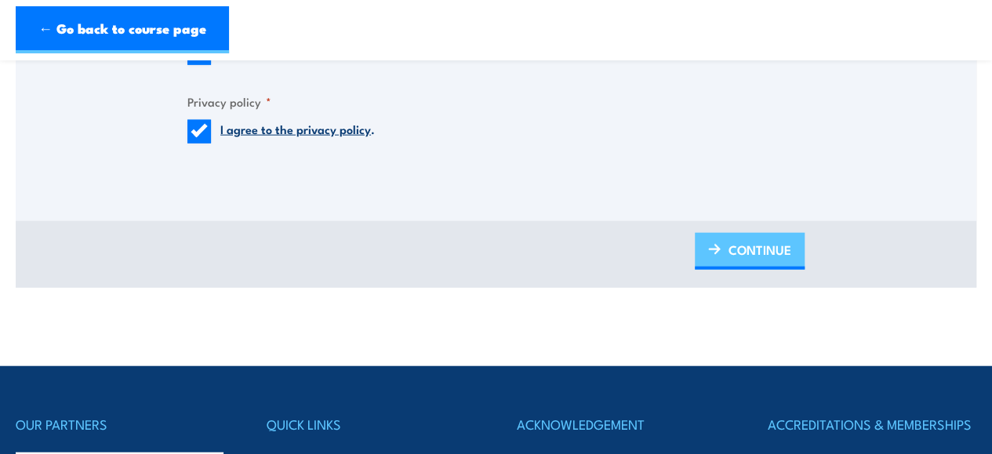
click at [771, 240] on span "CONTINUE" at bounding box center [760, 250] width 63 height 42
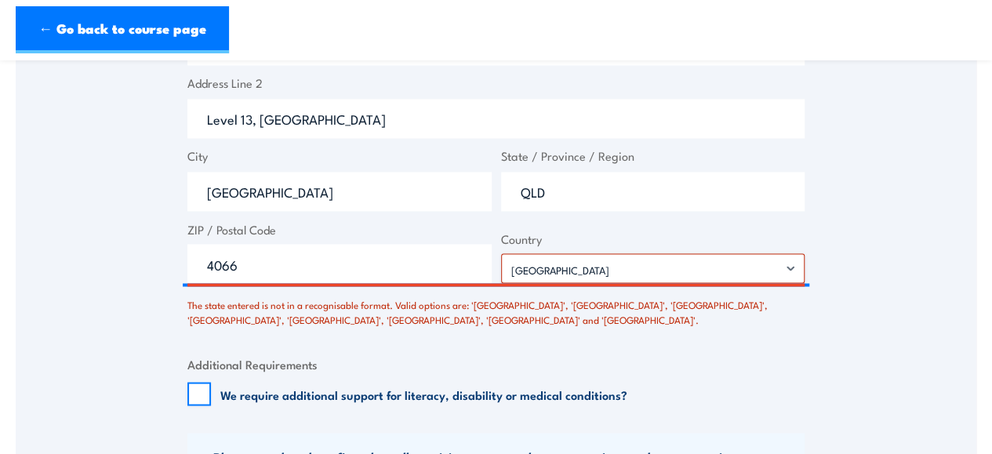
scroll to position [1254, 0]
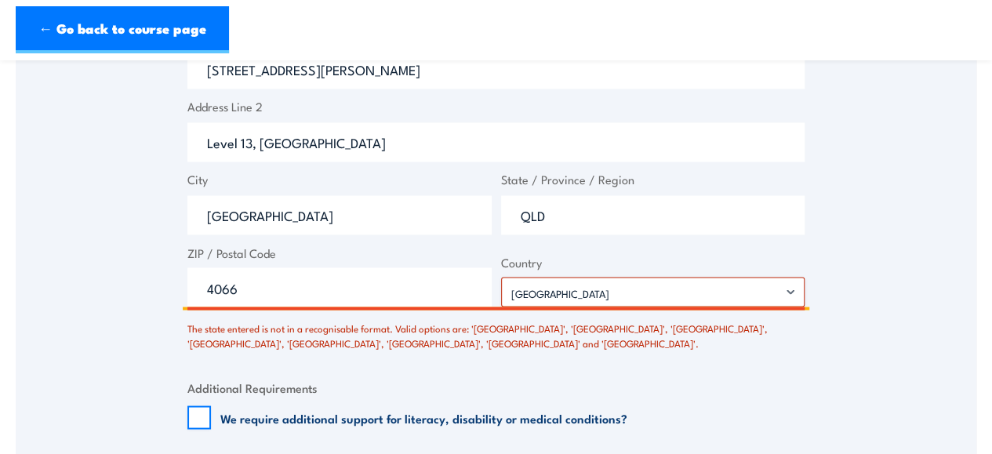
click at [356, 291] on input "4066" at bounding box center [339, 286] width 304 height 39
type input "4"
type input "4066"
click at [555, 226] on input "QLD" at bounding box center [653, 214] width 304 height 39
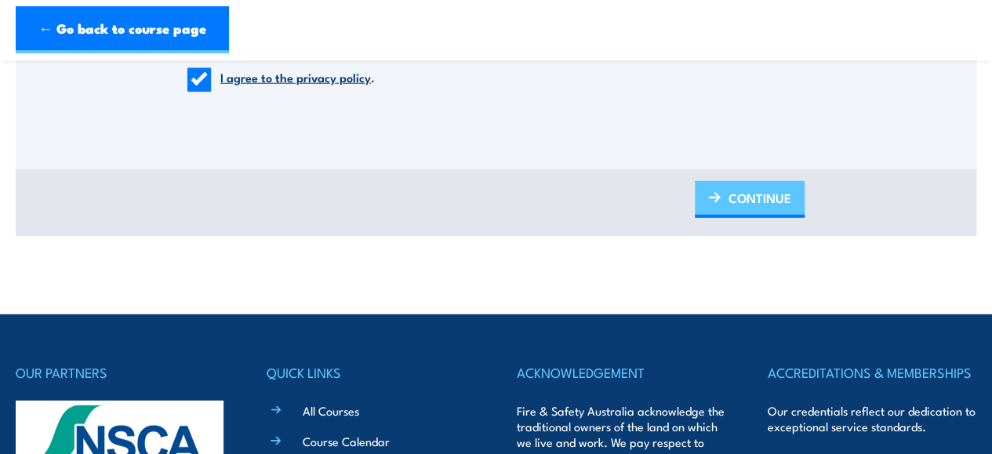
scroll to position [1936, 0]
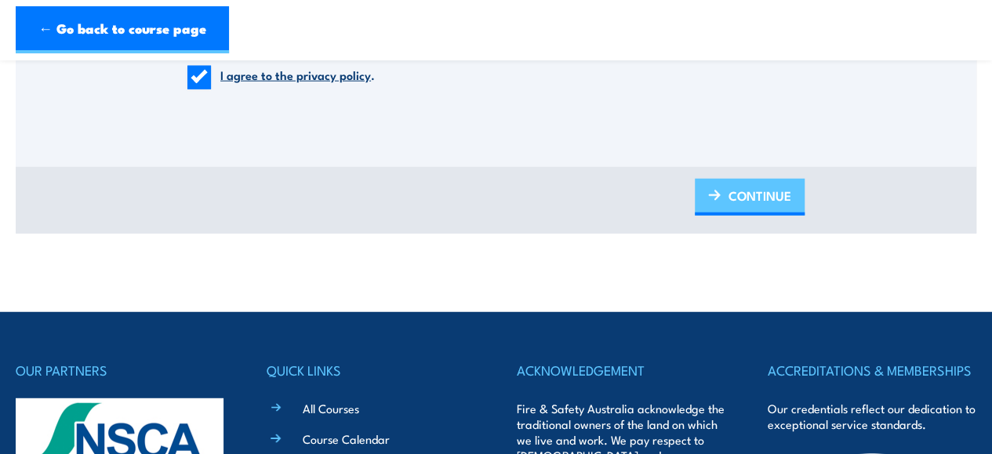
type input "Queensland"
click at [776, 194] on span "CONTINUE" at bounding box center [760, 196] width 63 height 42
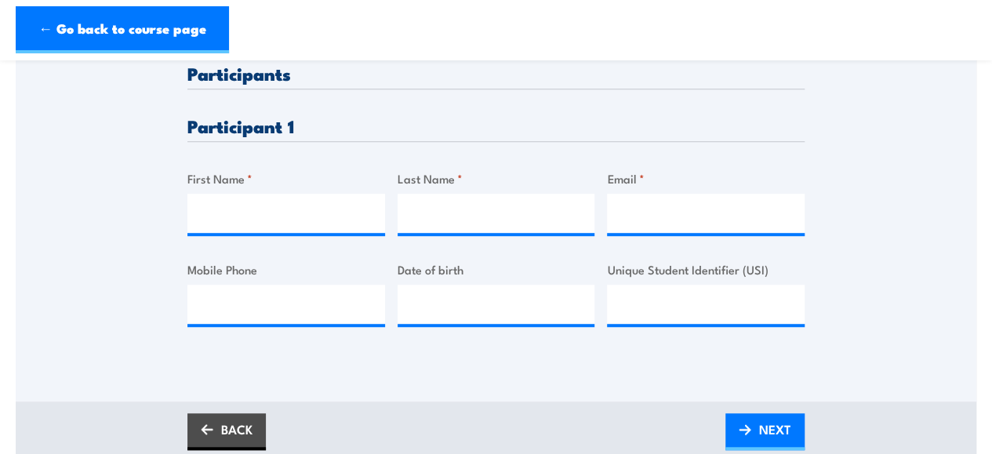
scroll to position [469, 0]
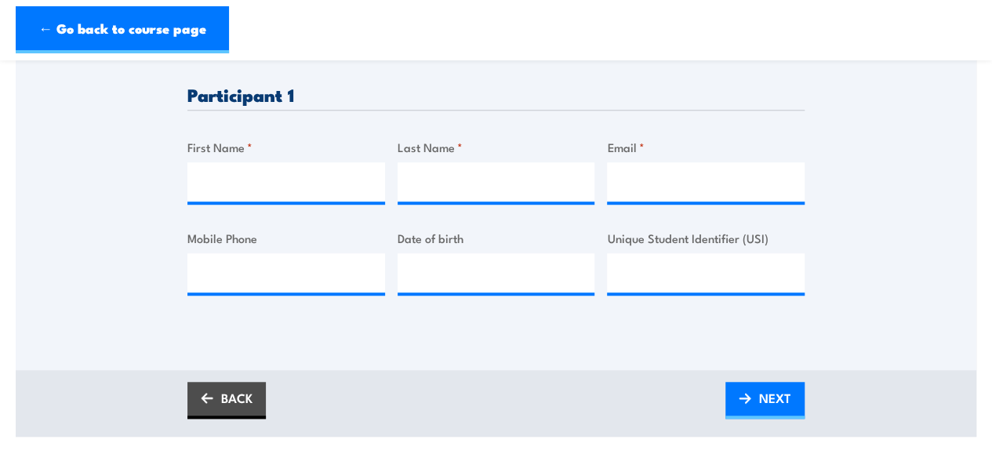
click at [279, 213] on div "Please provide names and contact details for each of the participants below. No…" at bounding box center [495, 176] width 617 height 287
click at [279, 192] on input "First Name *" at bounding box center [286, 181] width 198 height 39
paste input "Malissa"
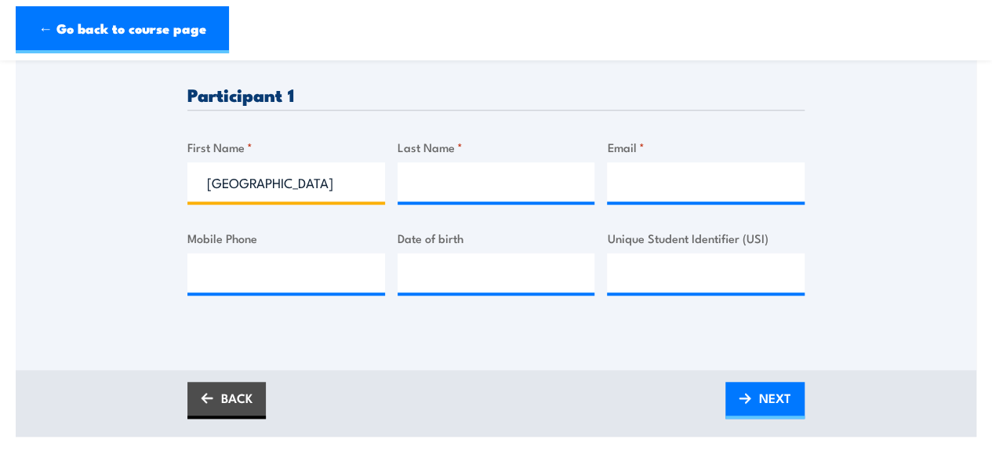
type input "Malissa"
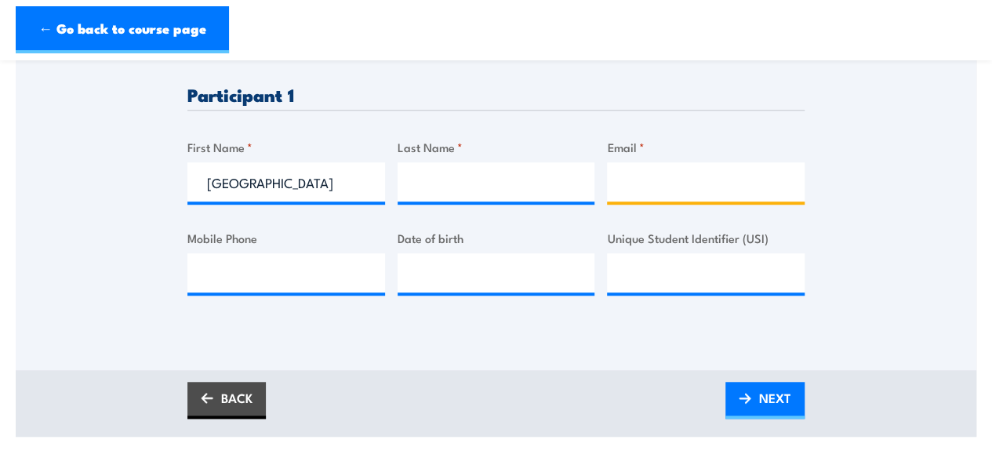
click at [627, 183] on input "Email *" at bounding box center [706, 181] width 198 height 39
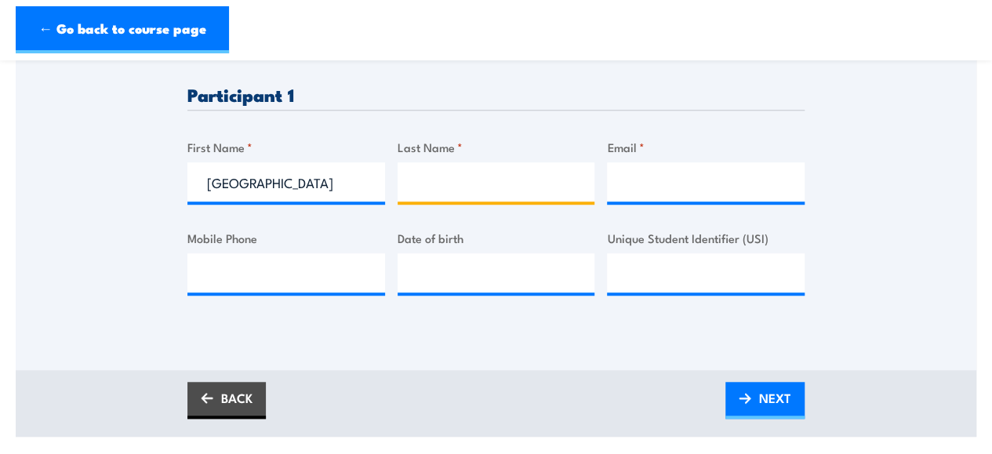
click at [561, 173] on input "Last Name *" at bounding box center [497, 181] width 198 height 39
type input "Vega"
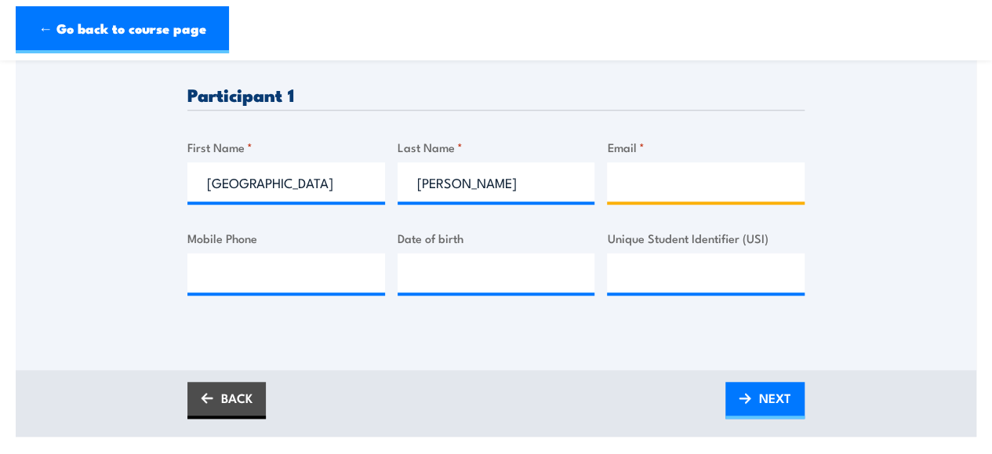
click at [621, 180] on input "Email *" at bounding box center [706, 181] width 198 height 39
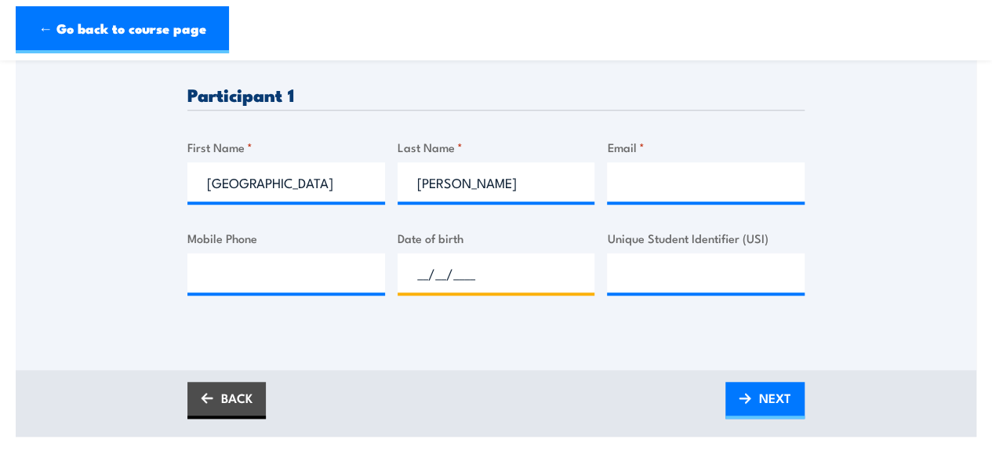
click at [428, 276] on input "__/__/____" at bounding box center [497, 272] width 198 height 39
paste input "19/04/1989"
type input "19/04/1989"
click at [290, 288] on input "Mobile Phone" at bounding box center [286, 272] width 198 height 39
paste input "0423 404 700"
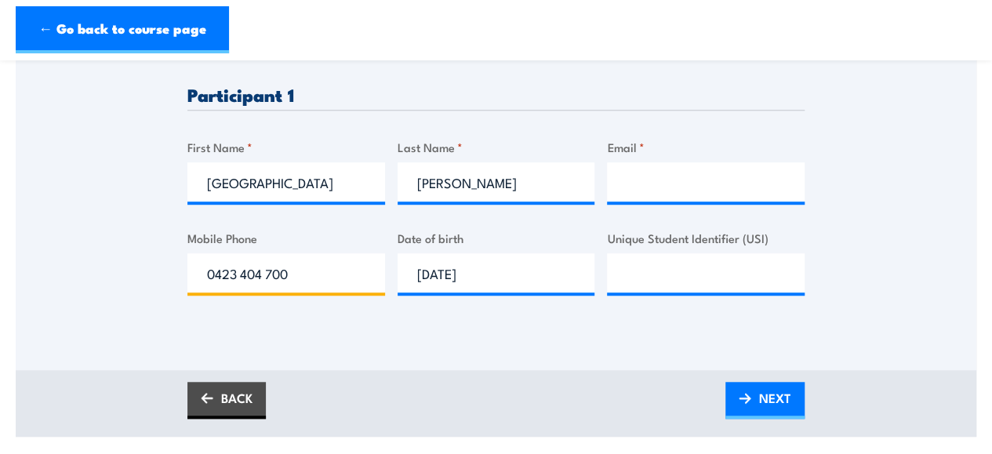
type input "0423 404 700"
click at [653, 162] on input "Email *" at bounding box center [706, 181] width 198 height 39
paste input "malissa.vega@controlinsurancesolutions.com.au"
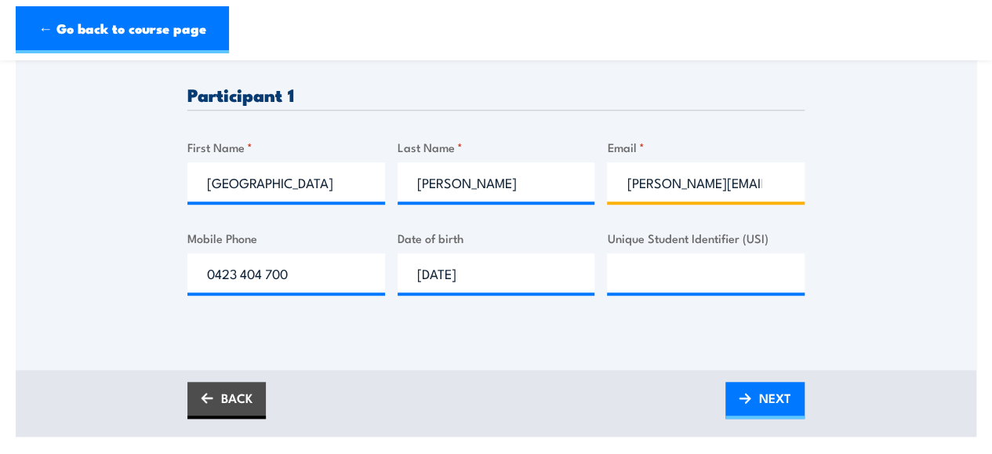
scroll to position [0, 145]
type input "malissa.vega@controlinsurancesolutions.com.au"
click at [662, 283] on input "Unique Student Identifier (USI)" at bounding box center [706, 272] width 198 height 39
paste input "3BY2ZVBX5B"
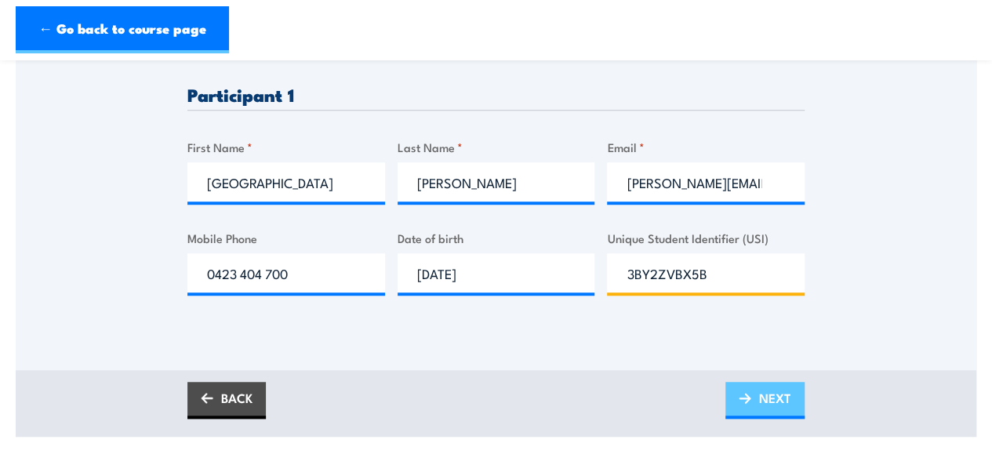
type input "3BY2ZVBX5B"
click at [759, 398] on span "NEXT" at bounding box center [775, 398] width 32 height 42
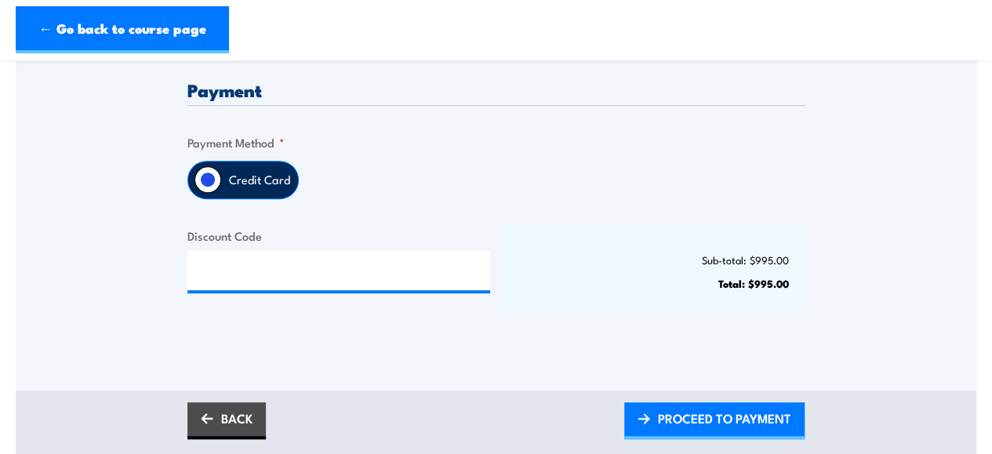
scroll to position [398, 0]
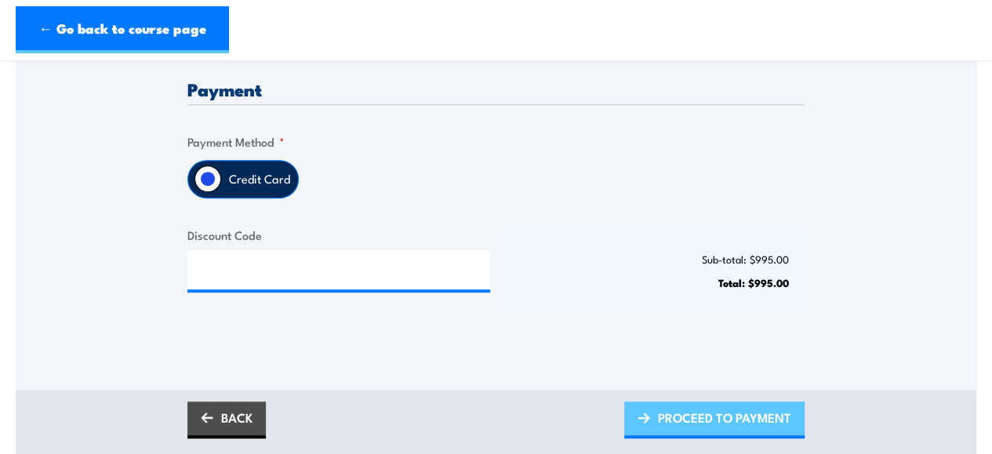
click at [696, 418] on span "PROCEED TO PAYMENT" at bounding box center [724, 418] width 133 height 42
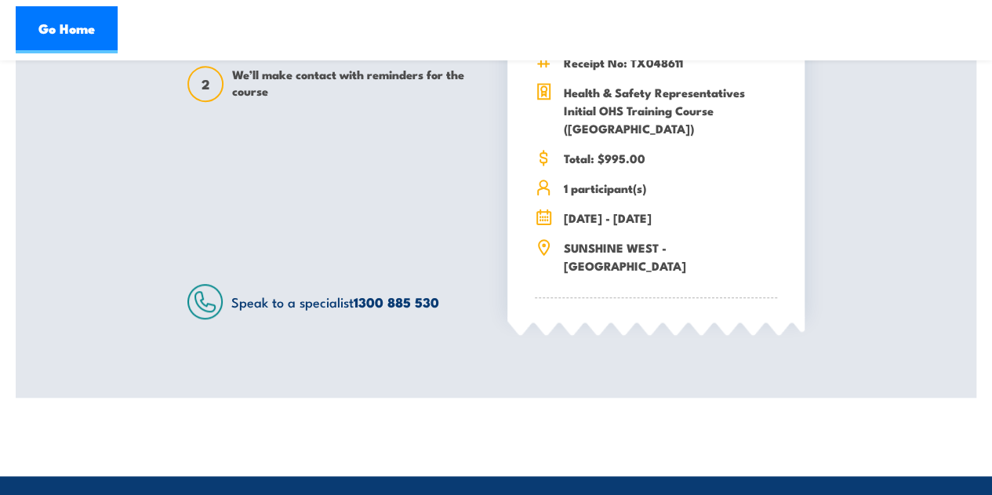
scroll to position [525, 0]
